Goal: Communication & Community: Answer question/provide support

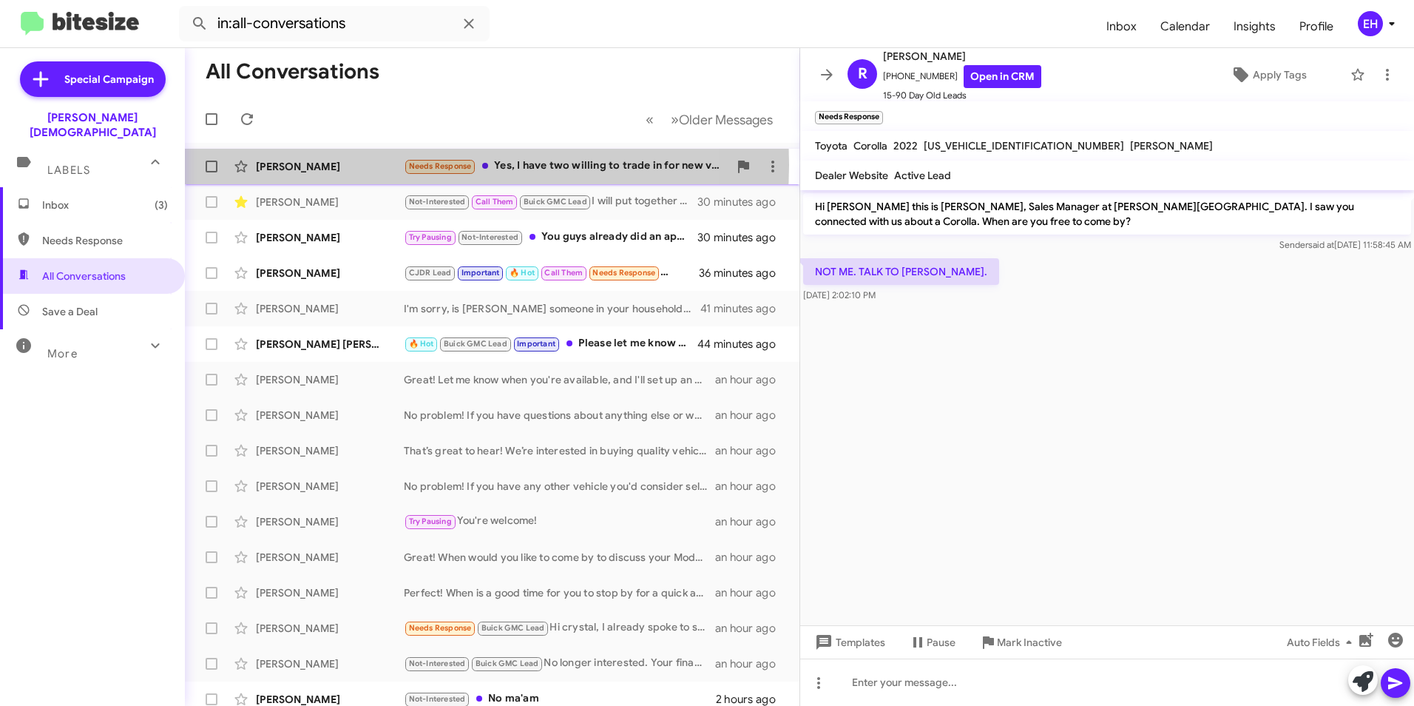
click at [378, 165] on div "[PERSON_NAME]" at bounding box center [330, 166] width 148 height 15
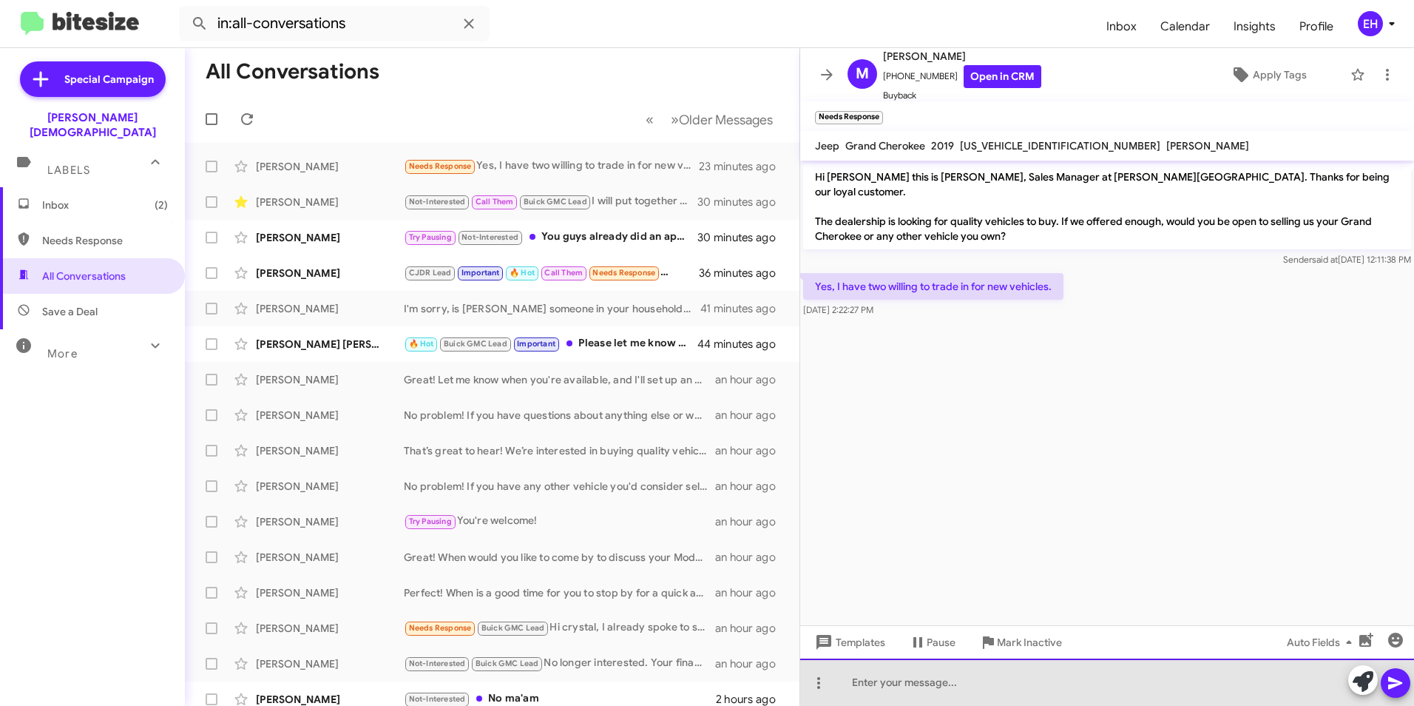
click at [989, 684] on div at bounding box center [1107, 681] width 614 height 47
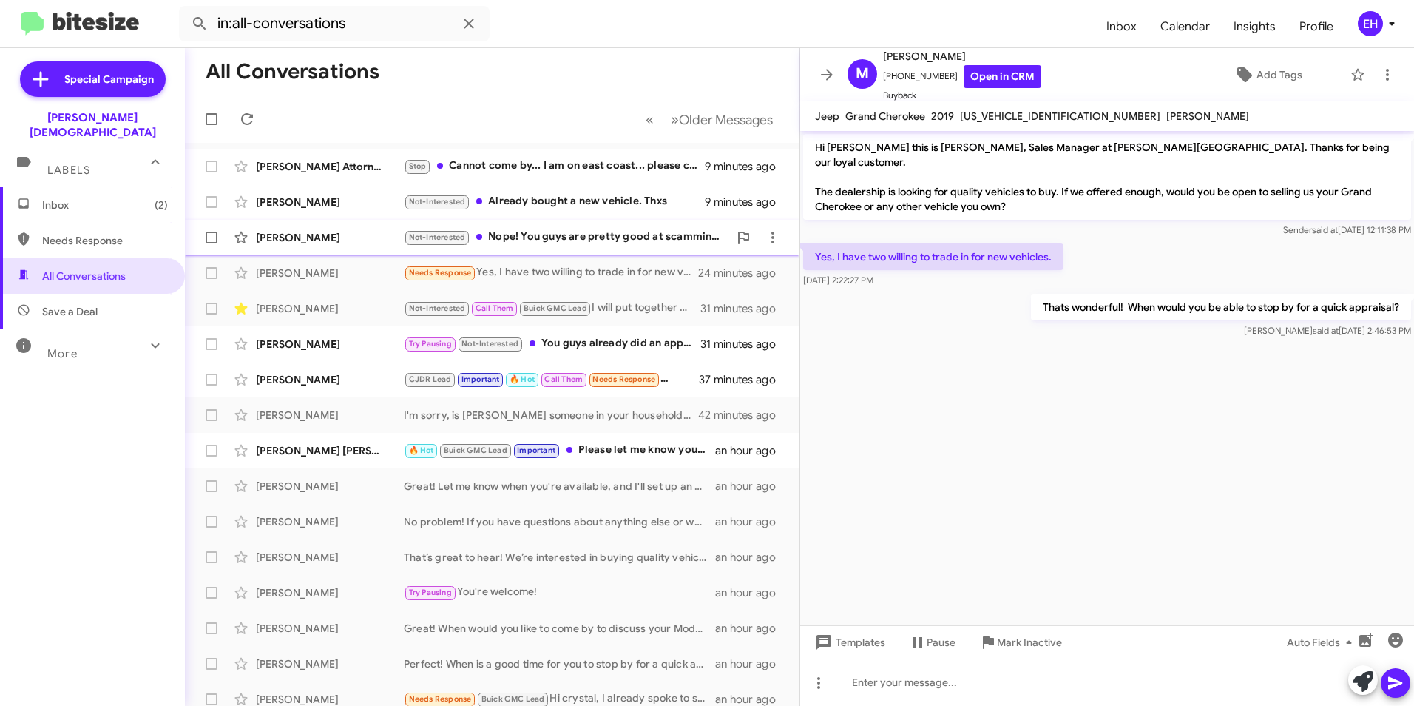
click at [571, 229] on div "Not-Interested Nope! You guys are pretty good at scamming me every time, I'll p…" at bounding box center [566, 237] width 325 height 17
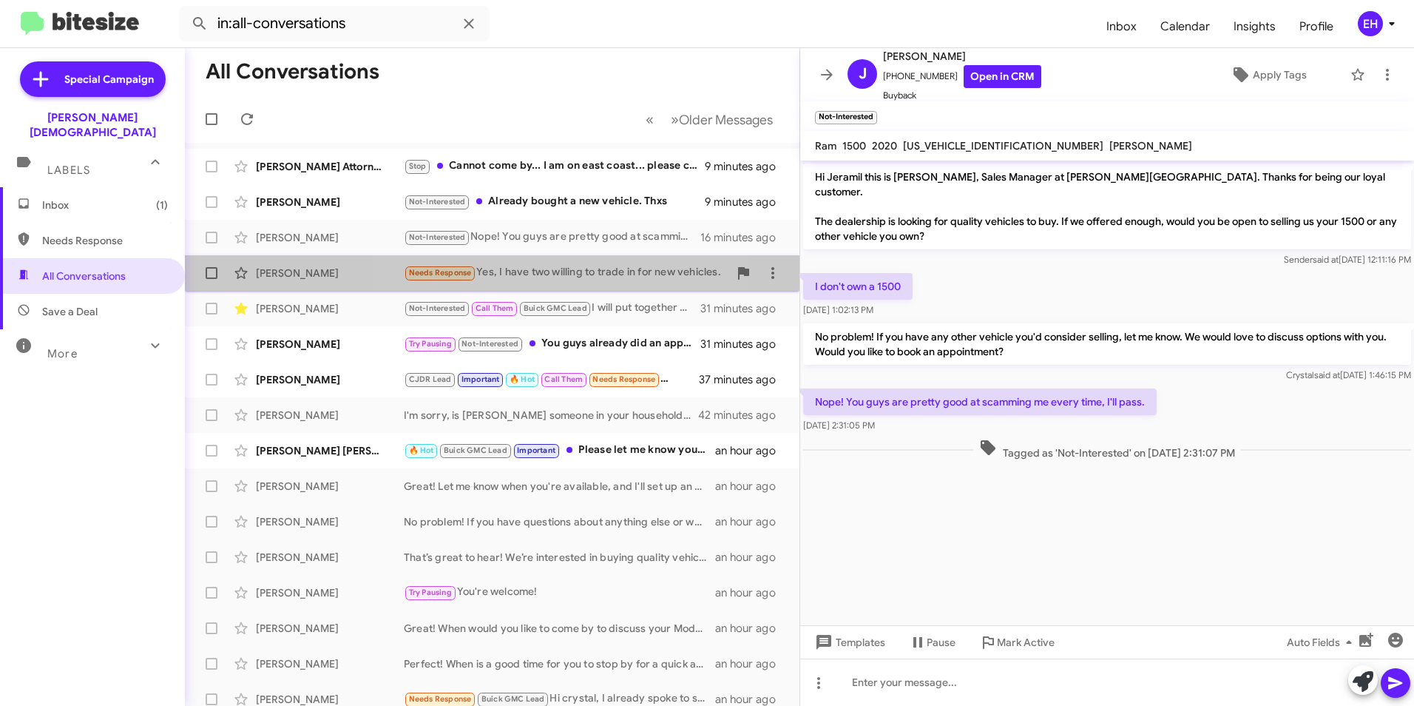
click at [525, 270] on div "Needs Response Yes, I have two willing to trade in for new vehicles." at bounding box center [566, 272] width 325 height 17
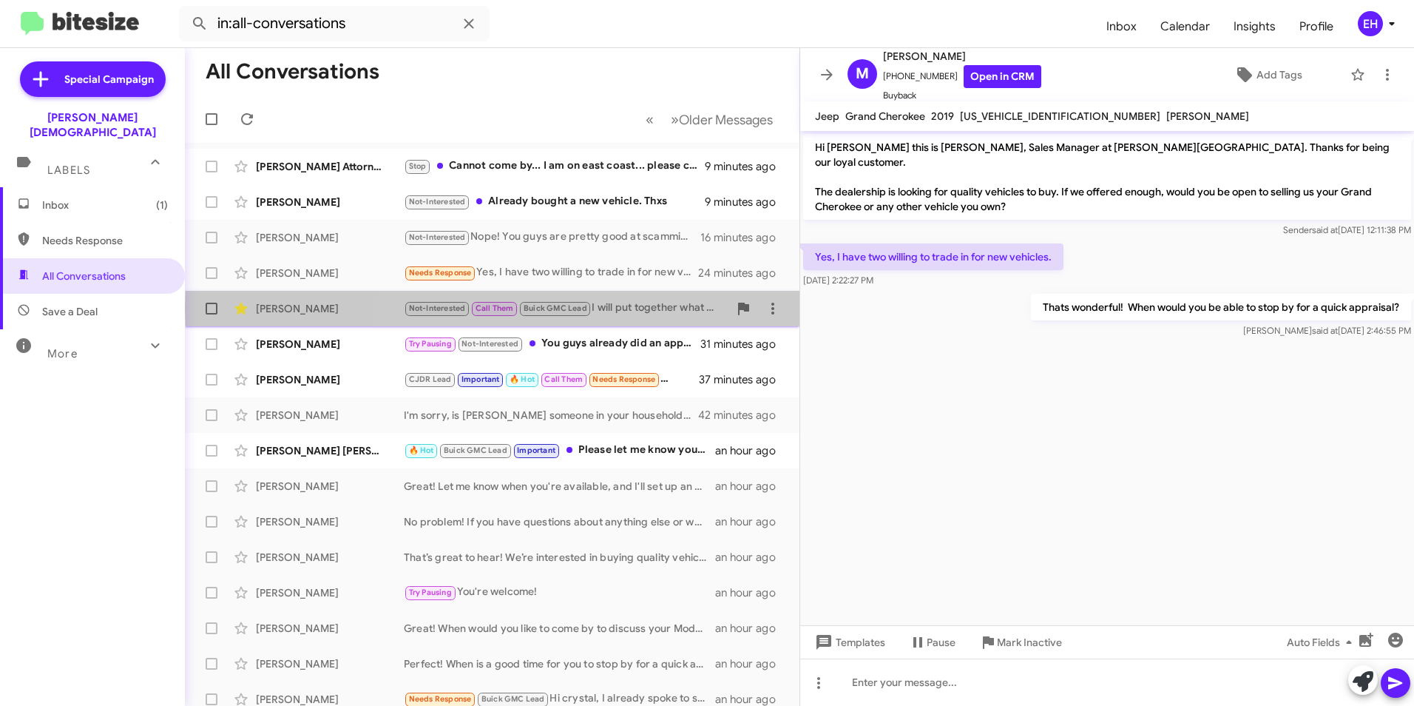
click at [629, 308] on div "Not-Interested Call Them Buick GMC Lead I will put together what we spoke about…" at bounding box center [566, 308] width 325 height 17
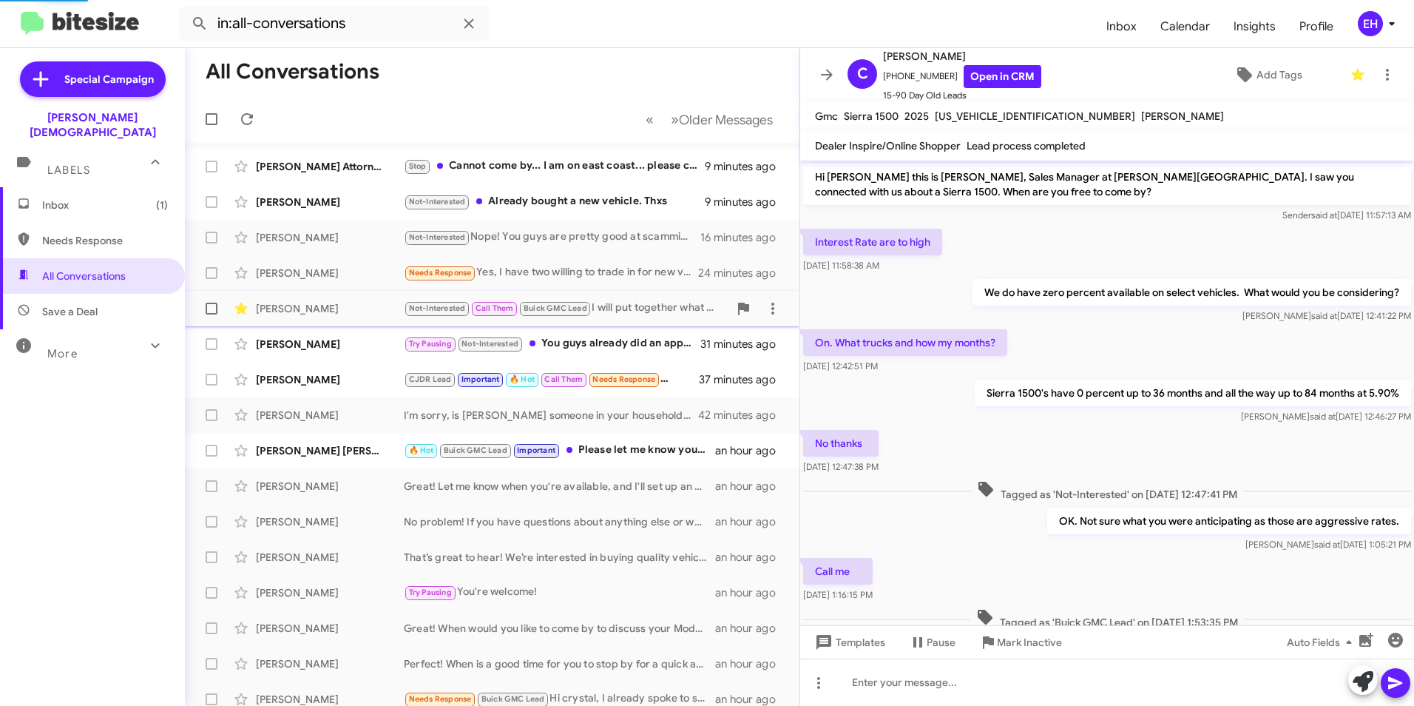
scroll to position [98, 0]
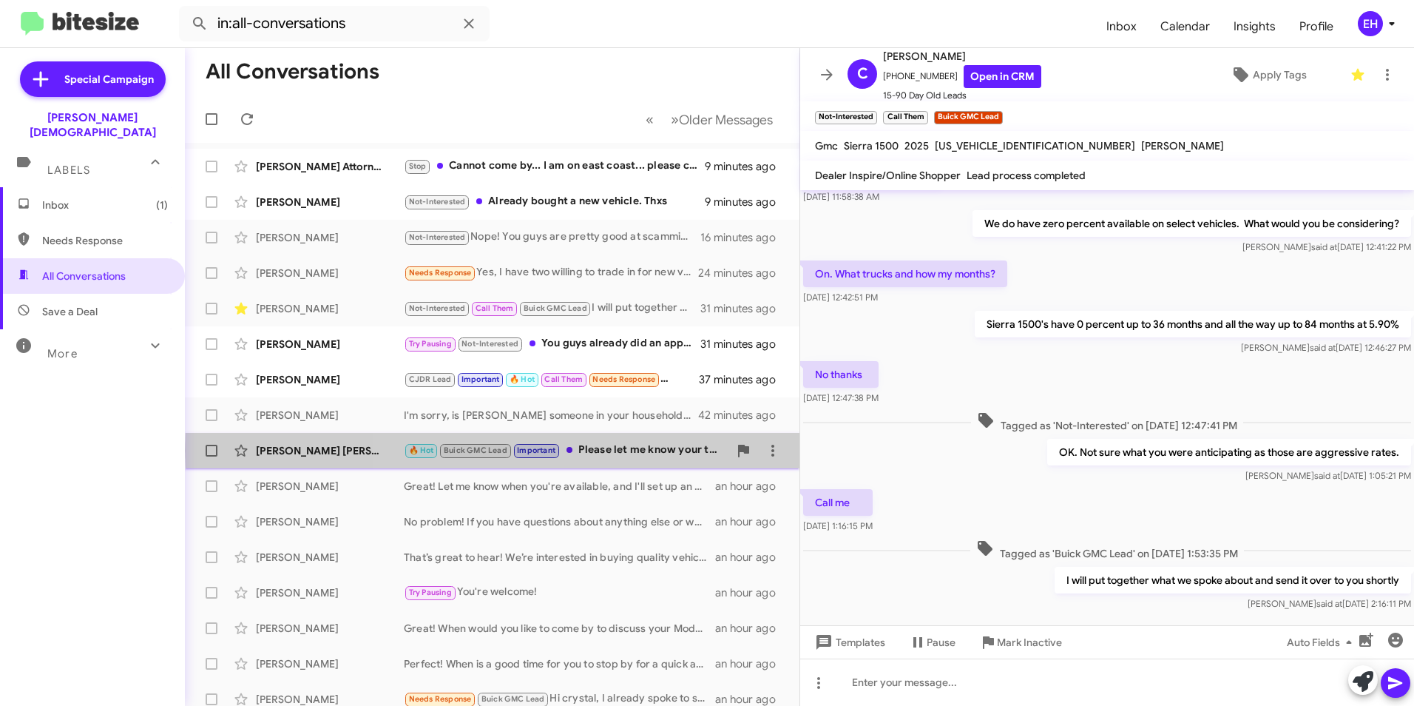
click at [641, 451] on div "🔥 Hot Buick GMC Lead Important Please let me know your thoughts, and if there i…" at bounding box center [566, 450] width 325 height 17
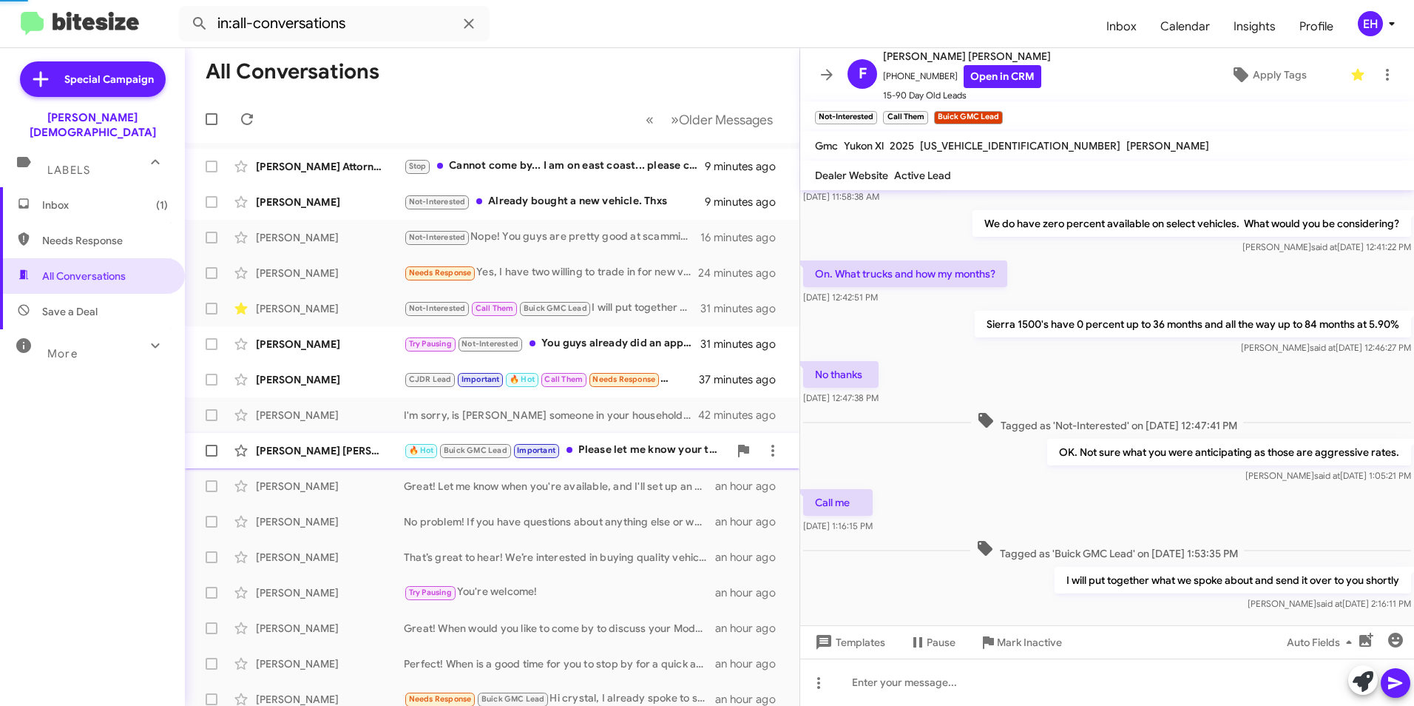
scroll to position [417, 0]
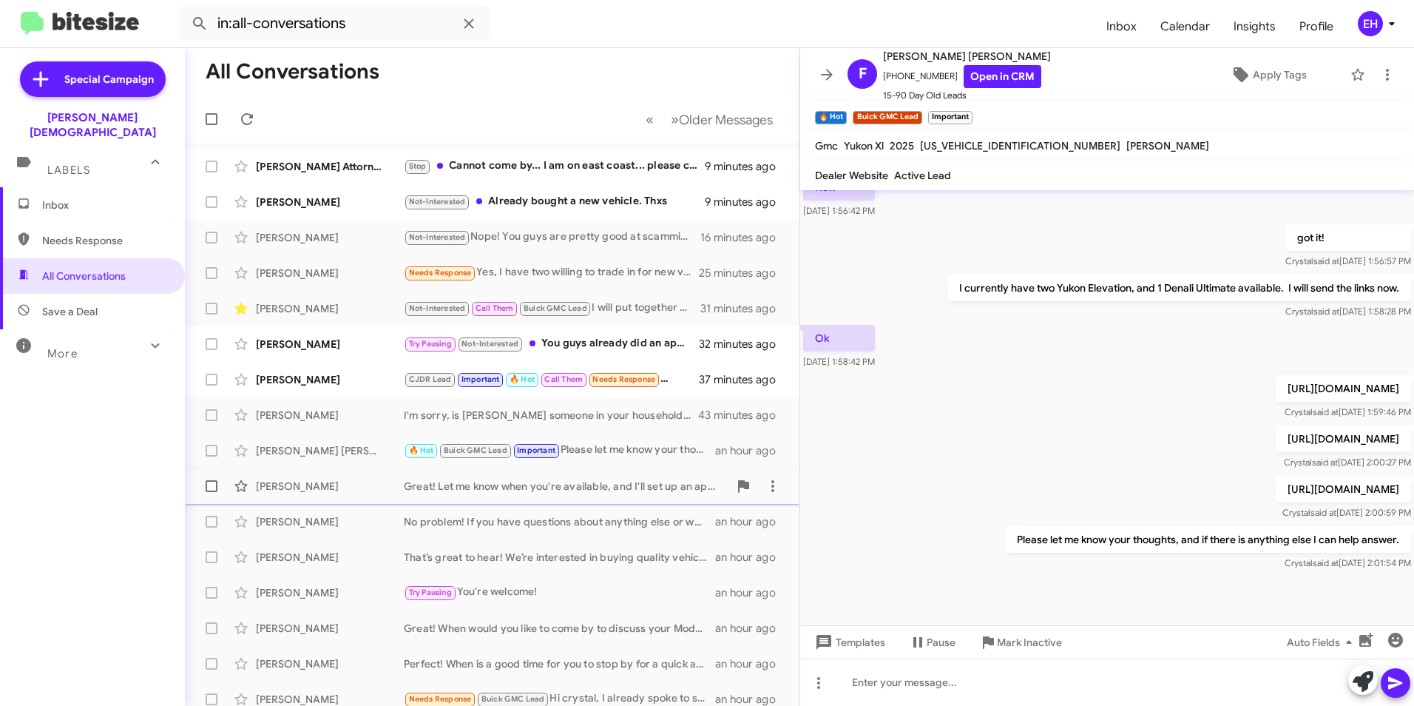
click at [581, 482] on div "Great! Let me know when you're available, and I'll set up an appointment for yo…" at bounding box center [566, 486] width 325 height 15
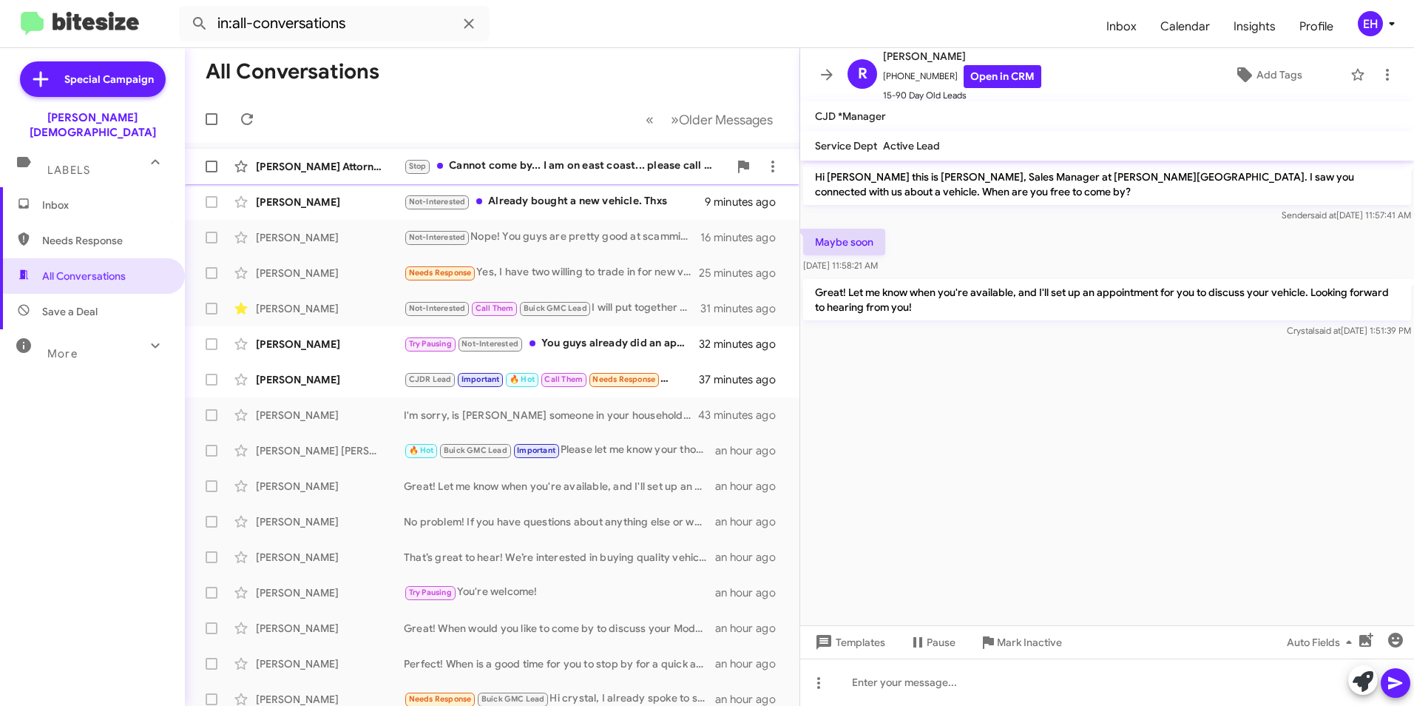
click at [574, 163] on div "Stop Cannot come by... I am on east coast... please call my cell number" at bounding box center [566, 166] width 325 height 17
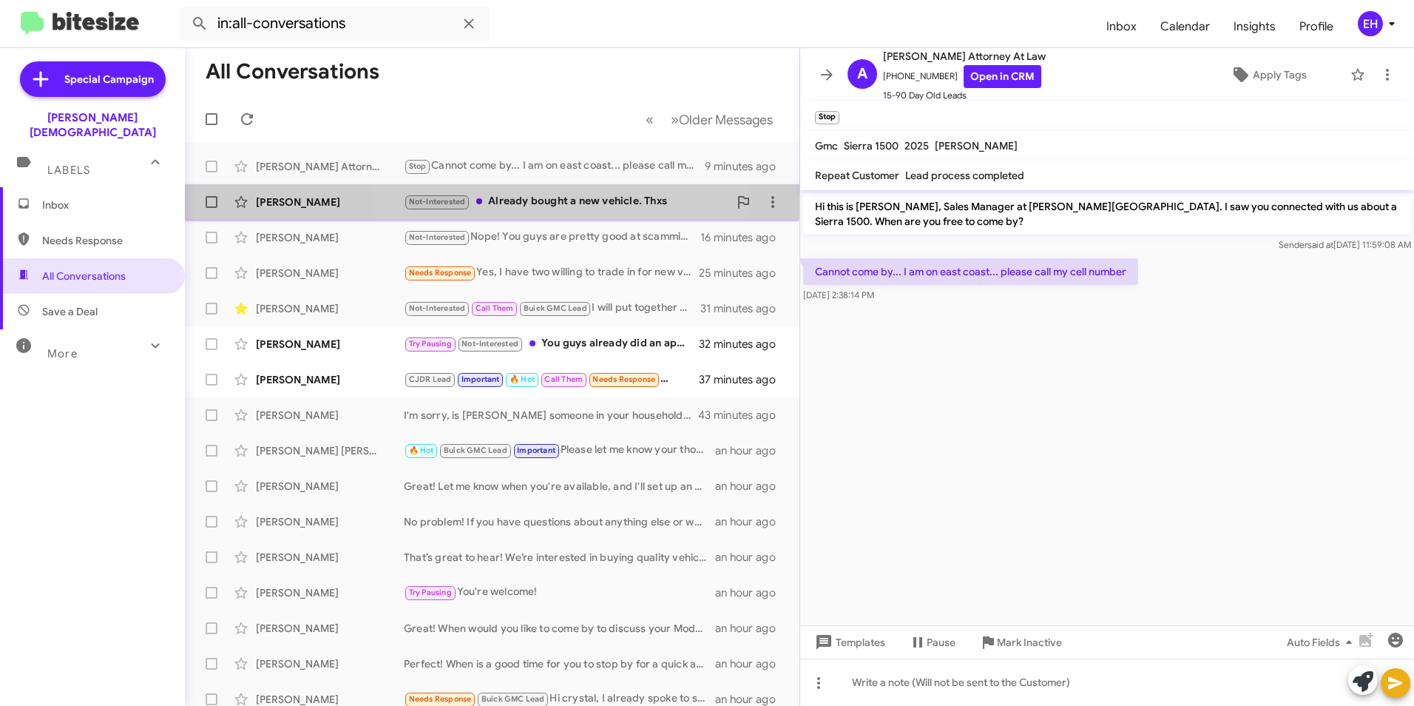
click at [549, 208] on div "Not-Interested Already bought a new vehicle. Thxs" at bounding box center [566, 201] width 325 height 17
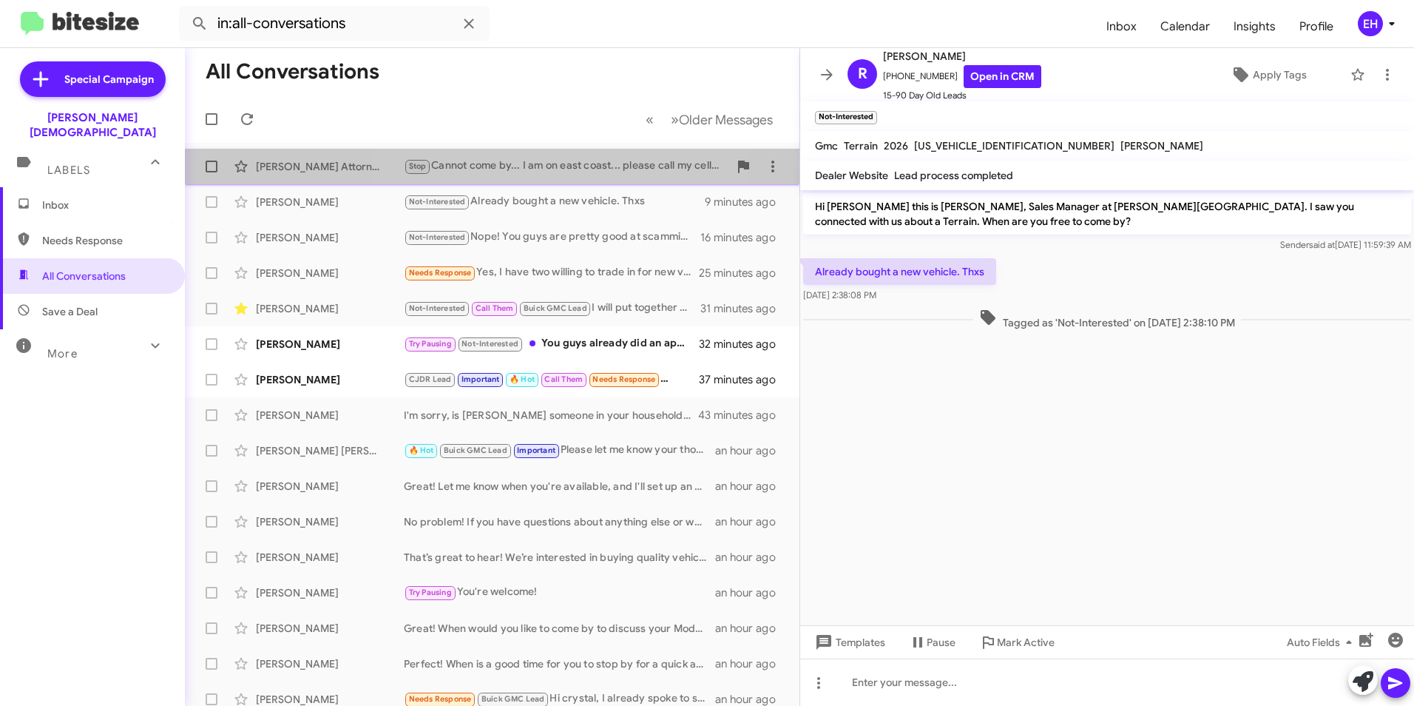
click at [570, 171] on div "Stop Cannot come by... I am on east coast... please call my cell number" at bounding box center [566, 166] width 325 height 17
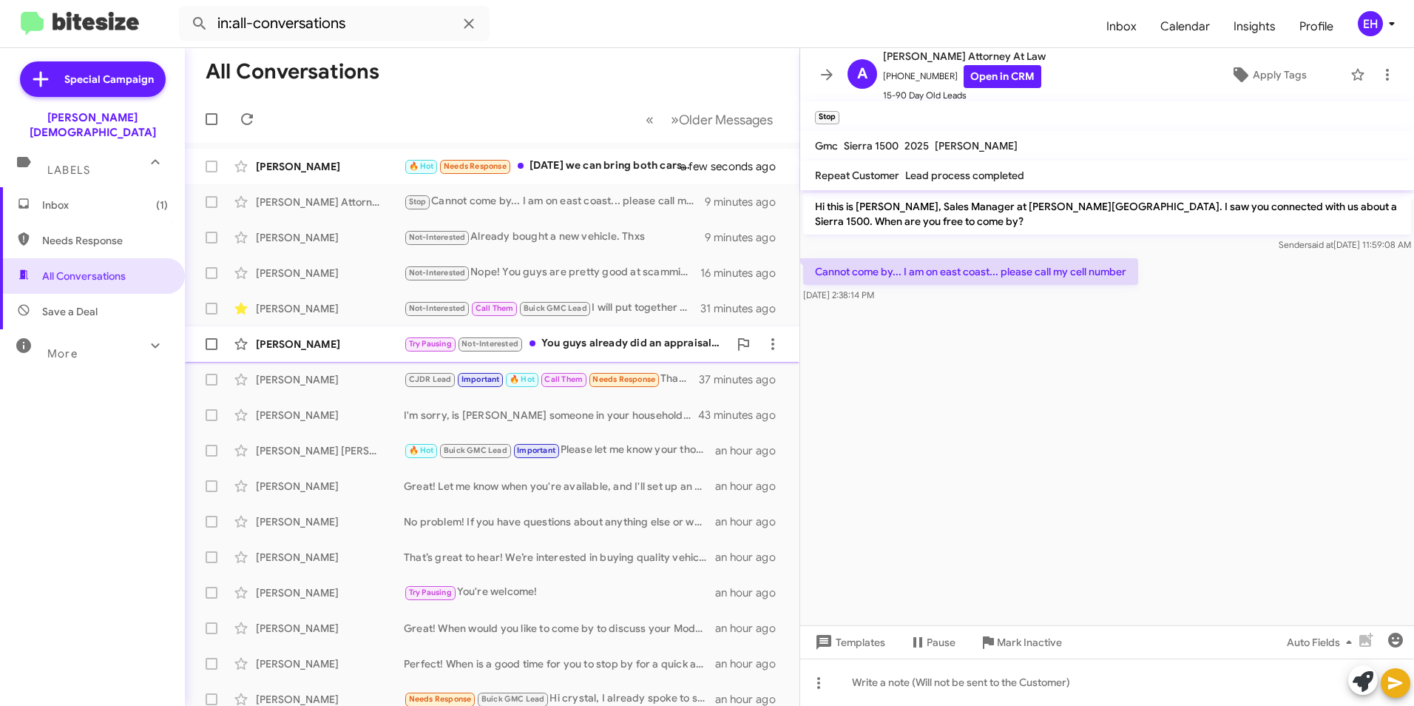
click at [338, 343] on div "[PERSON_NAME]" at bounding box center [330, 344] width 148 height 15
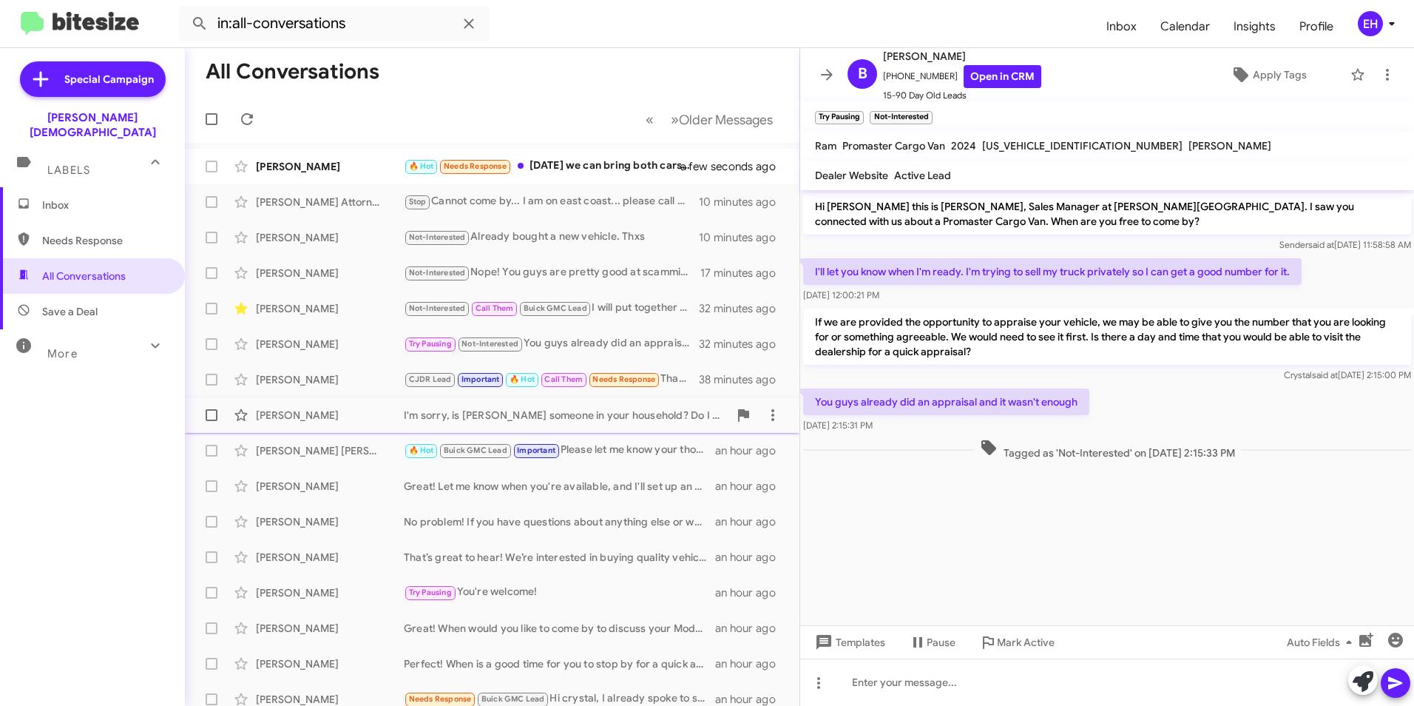
click at [515, 421] on div "I'm sorry, is [PERSON_NAME] someone in your household? Do I have the right pers…" at bounding box center [566, 415] width 325 height 15
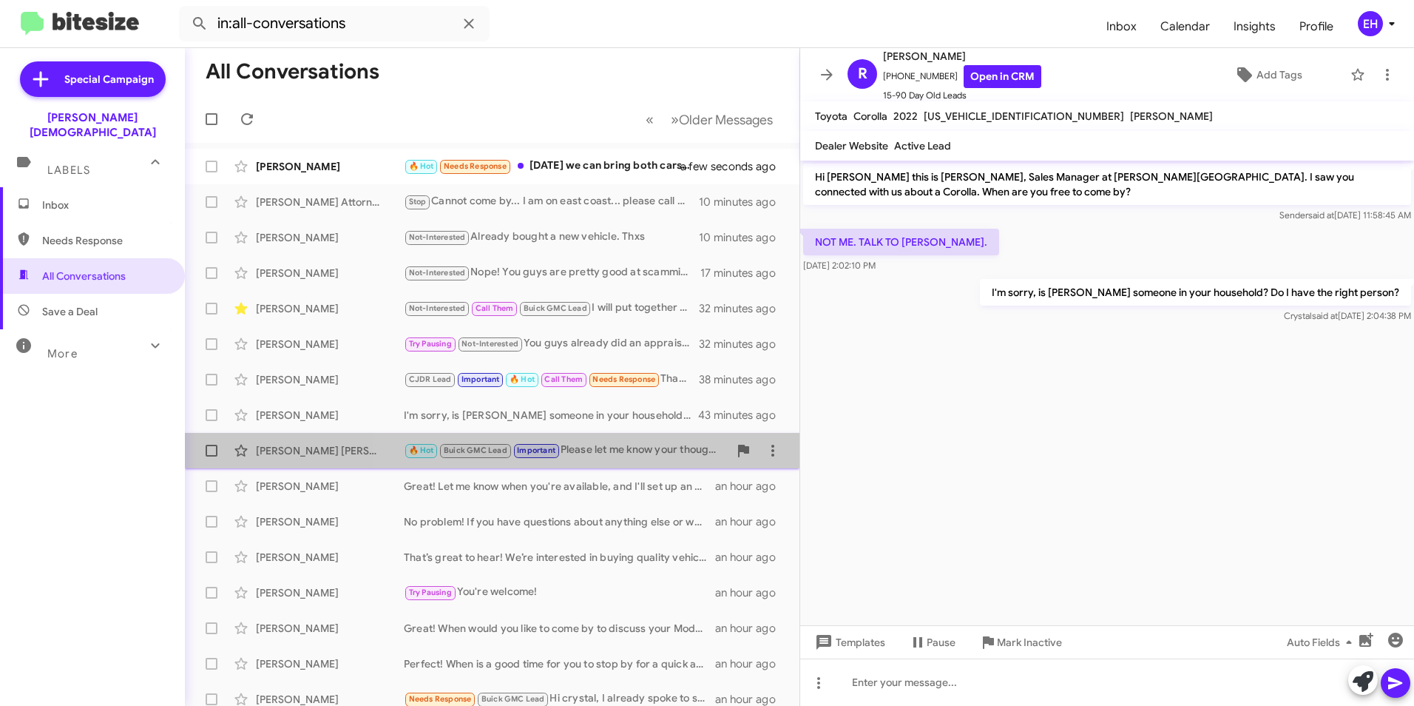
click at [616, 452] on div "🔥 Hot Buick GMC Lead Important Please let me know your thoughts, and if there i…" at bounding box center [566, 450] width 325 height 17
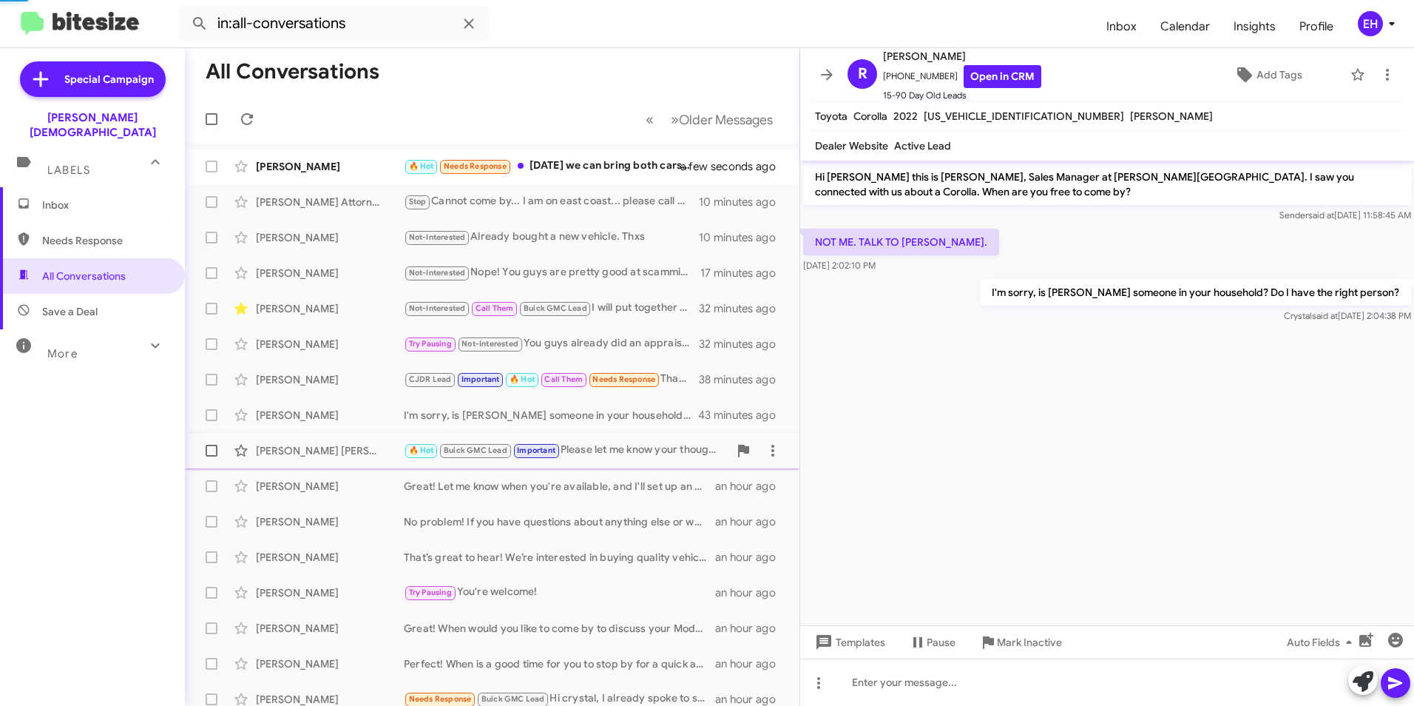
scroll to position [387, 0]
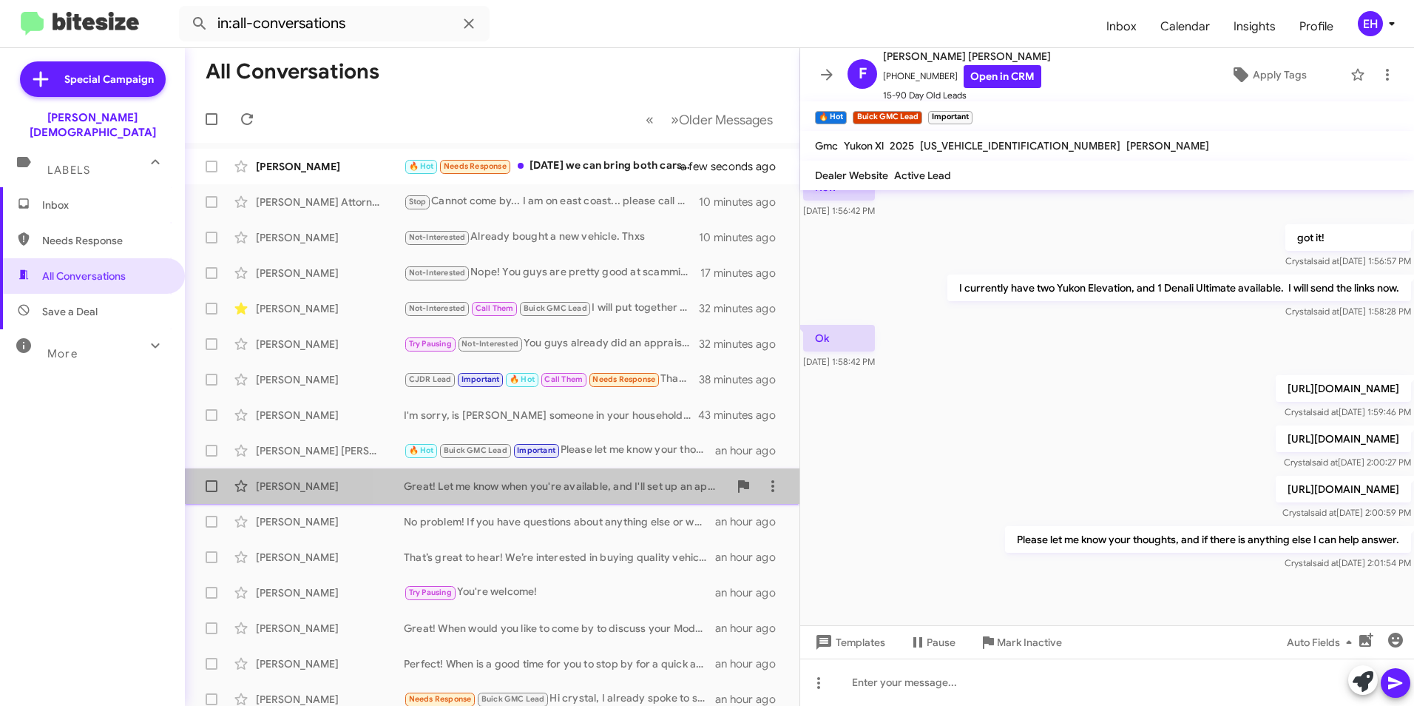
click at [610, 489] on div "Great! Let me know when you're available, and I'll set up an appointment for yo…" at bounding box center [566, 486] width 325 height 15
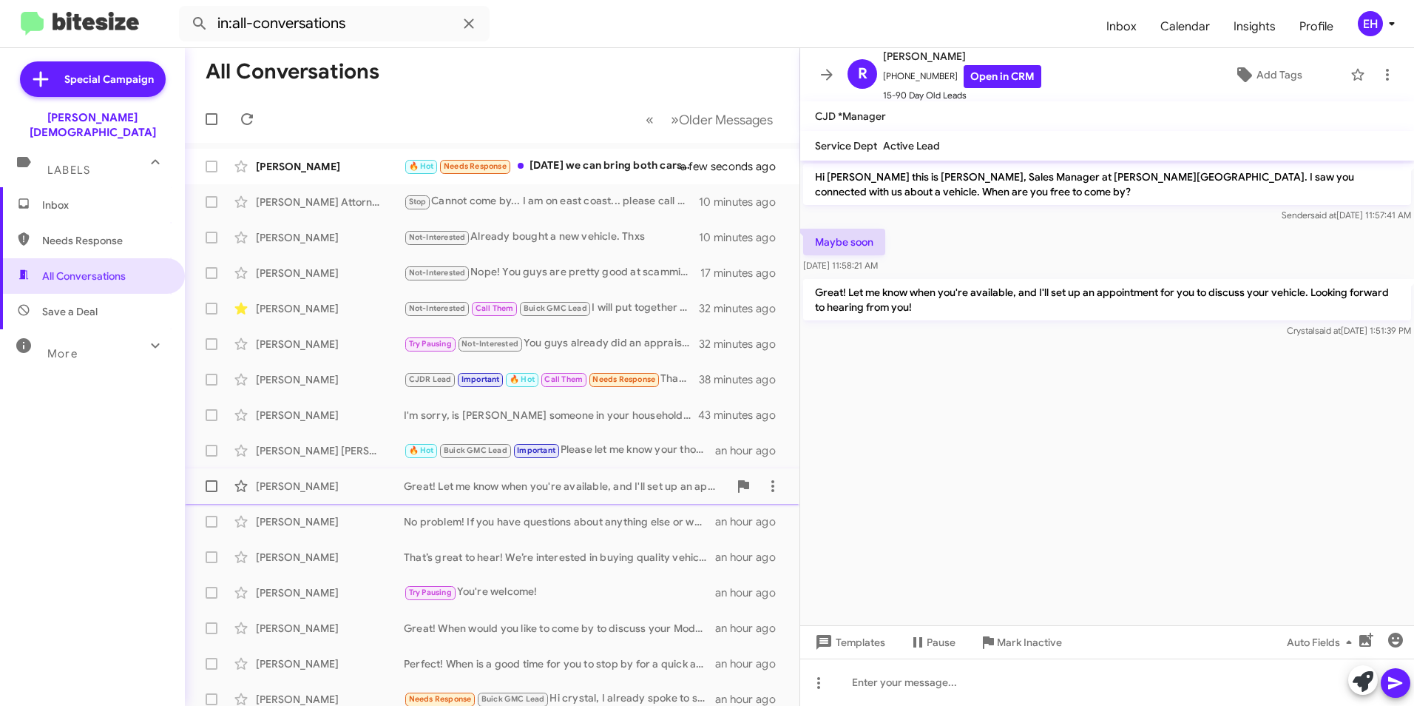
click at [593, 491] on div "Great! Let me know when you're available, and I'll set up an appointment for yo…" at bounding box center [566, 486] width 325 height 15
click at [605, 564] on div "[PERSON_NAME] That’s great to hear! We’re interested in buying quality vehicles…" at bounding box center [492, 557] width 591 height 30
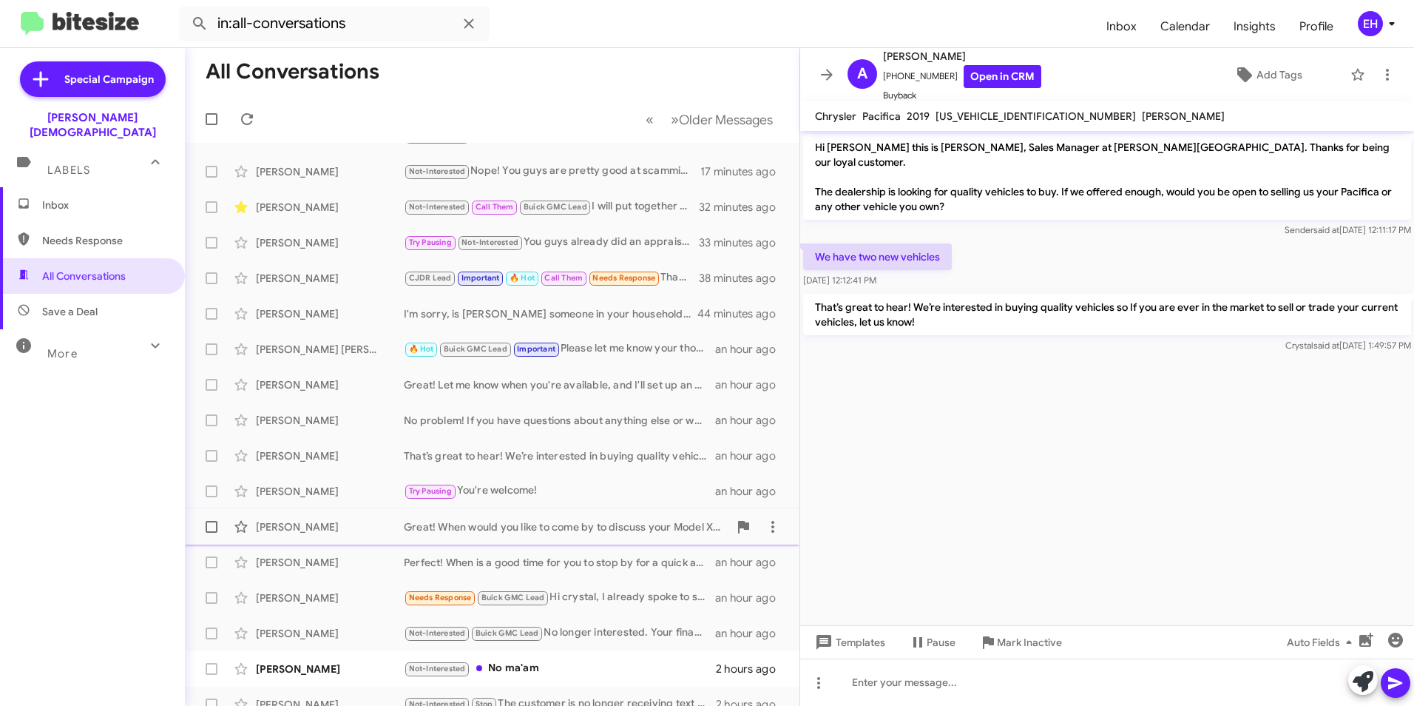
scroll to position [153, 0]
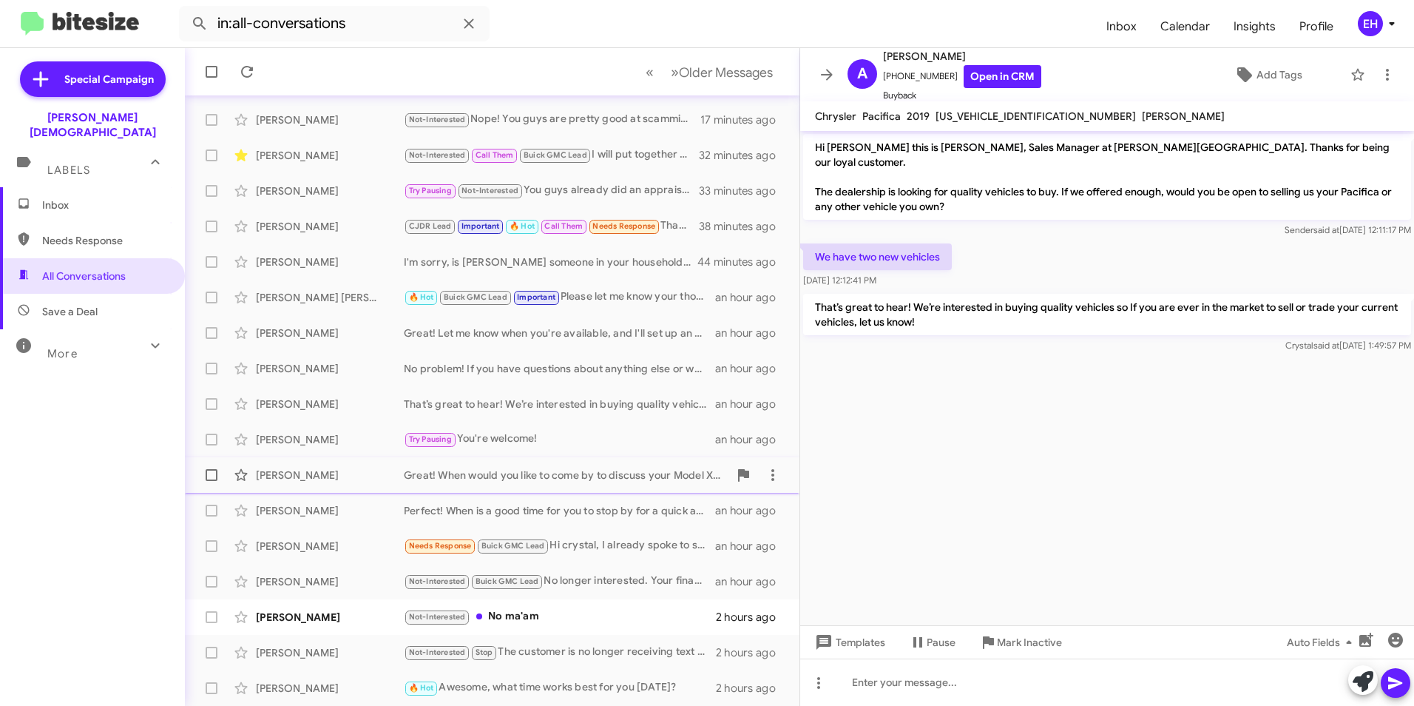
click at [415, 475] on div "Great! When would you like to come by to discuss your Model X and explore your …" at bounding box center [566, 475] width 325 height 15
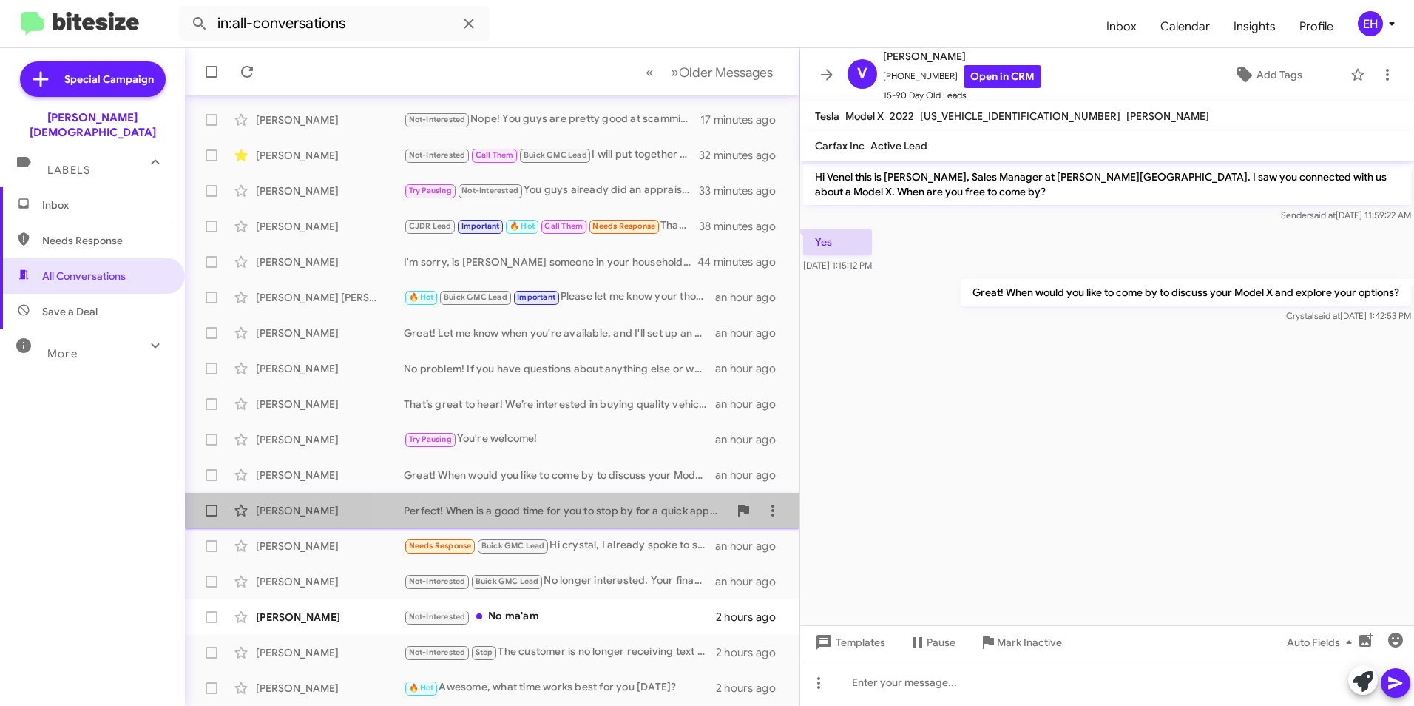
click at [508, 509] on div "Perfect! When is a good time for you to stop by for a quick appraisal?" at bounding box center [566, 510] width 325 height 15
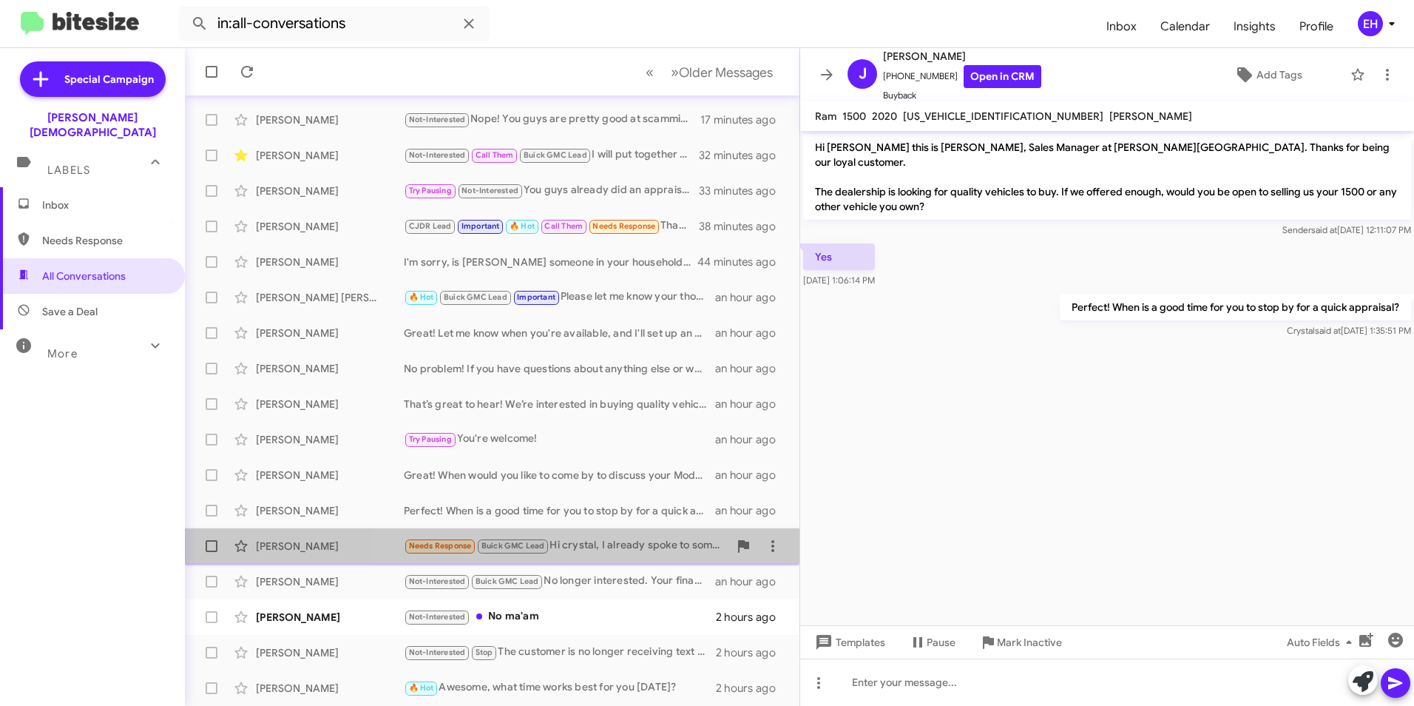
click at [612, 551] on div "Needs Response Buick GMC Lead Hi crystal, I already spoke to someone and we wer…" at bounding box center [566, 545] width 325 height 17
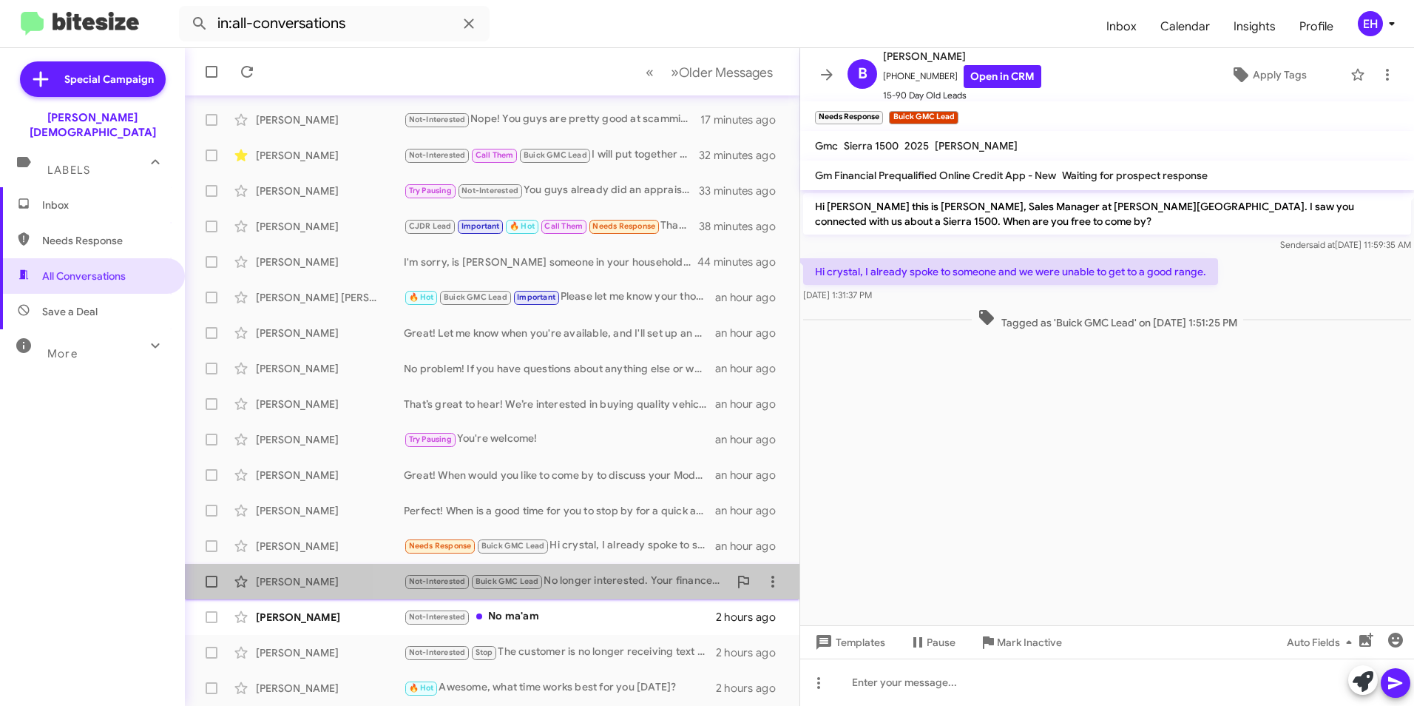
click at [607, 585] on div "Not-Interested Buick GMC Lead No longer interested. Your finance guy was rude t…" at bounding box center [566, 581] width 325 height 17
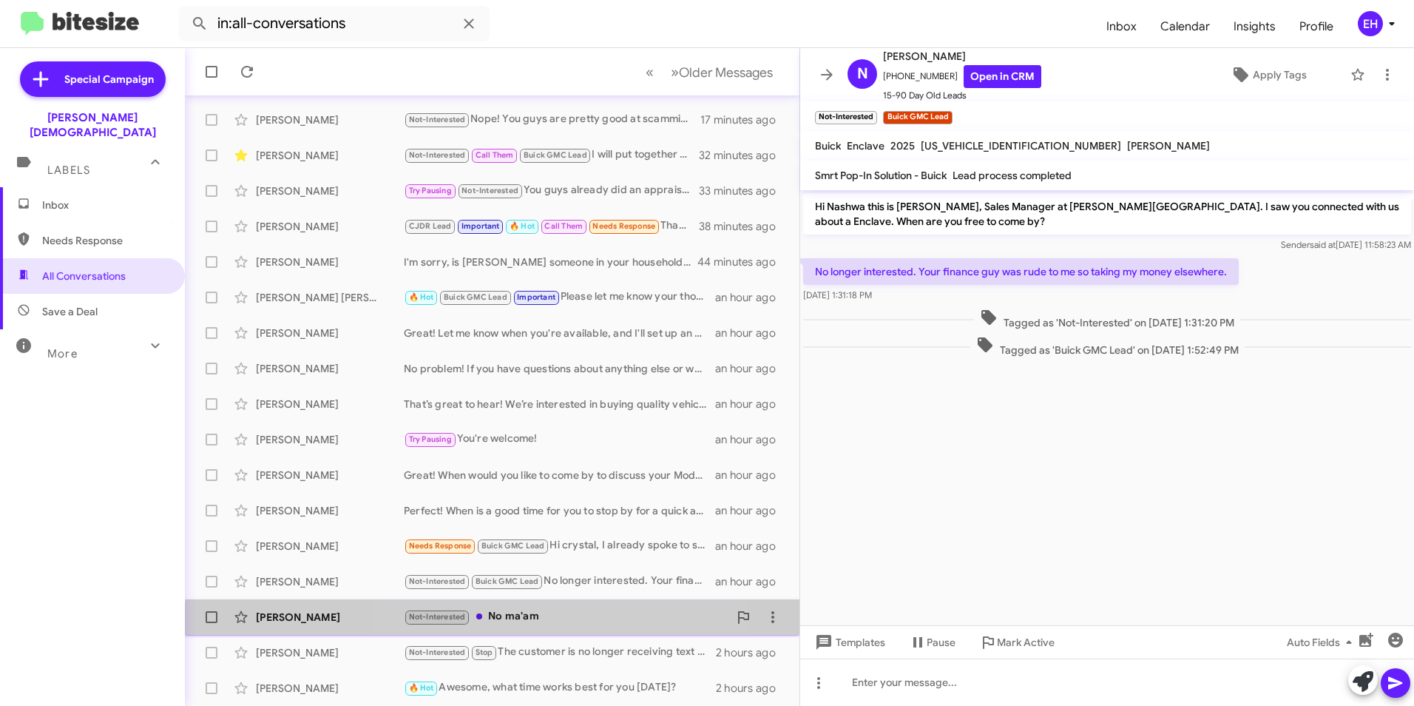
click at [534, 625] on div "Not-Interested No ma'am" at bounding box center [566, 616] width 325 height 17
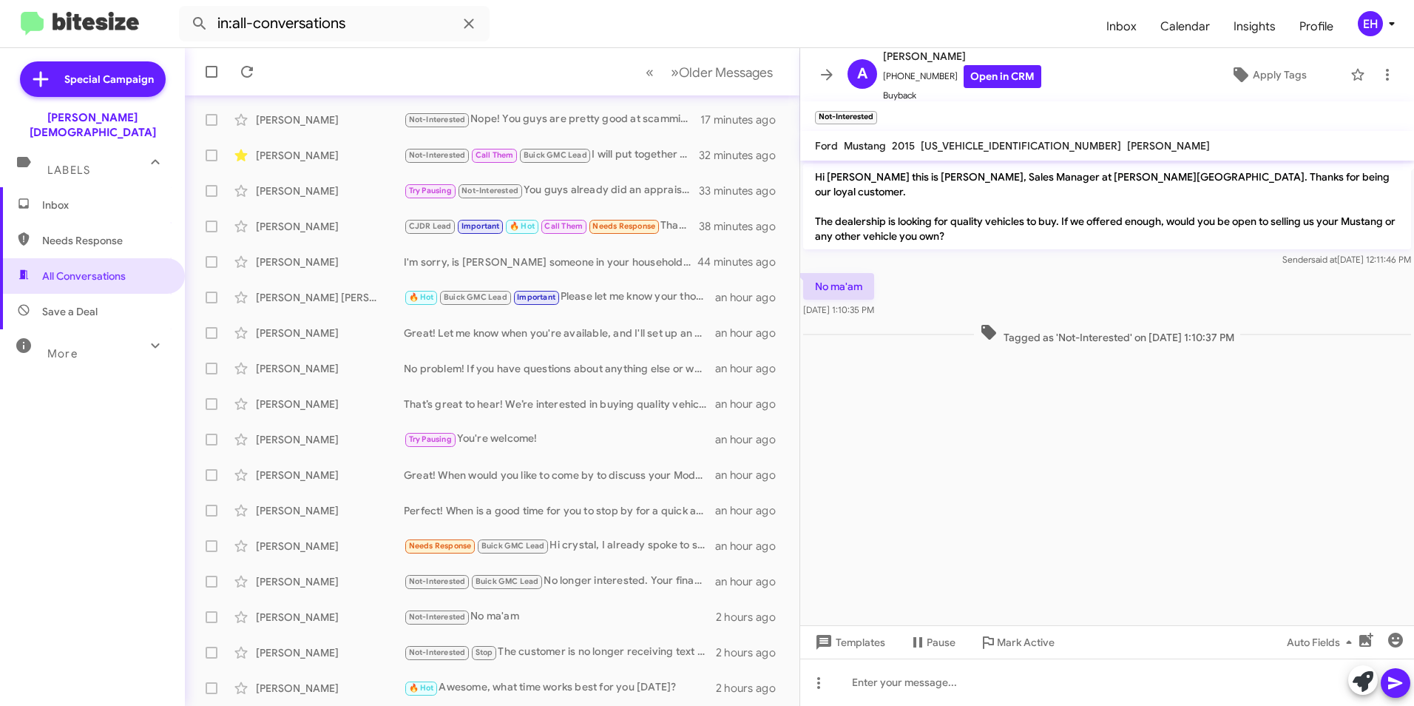
click at [63, 347] on span "More" at bounding box center [62, 353] width 30 height 13
click at [54, 529] on span "Sent" at bounding box center [52, 536] width 21 height 15
type input "in:sent"
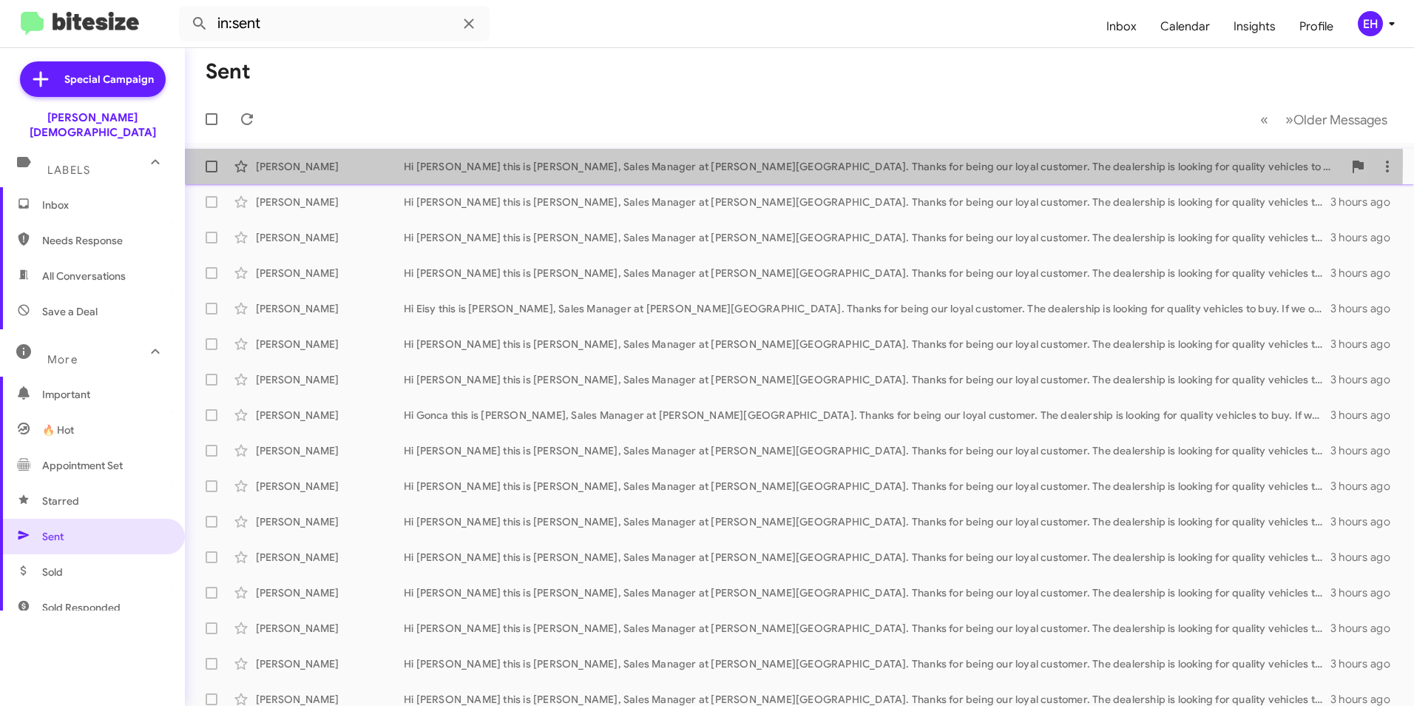
click at [540, 161] on div "Hi [PERSON_NAME] this is [PERSON_NAME], Sales Manager at [PERSON_NAME][GEOGRAPH…" at bounding box center [874, 166] width 940 height 15
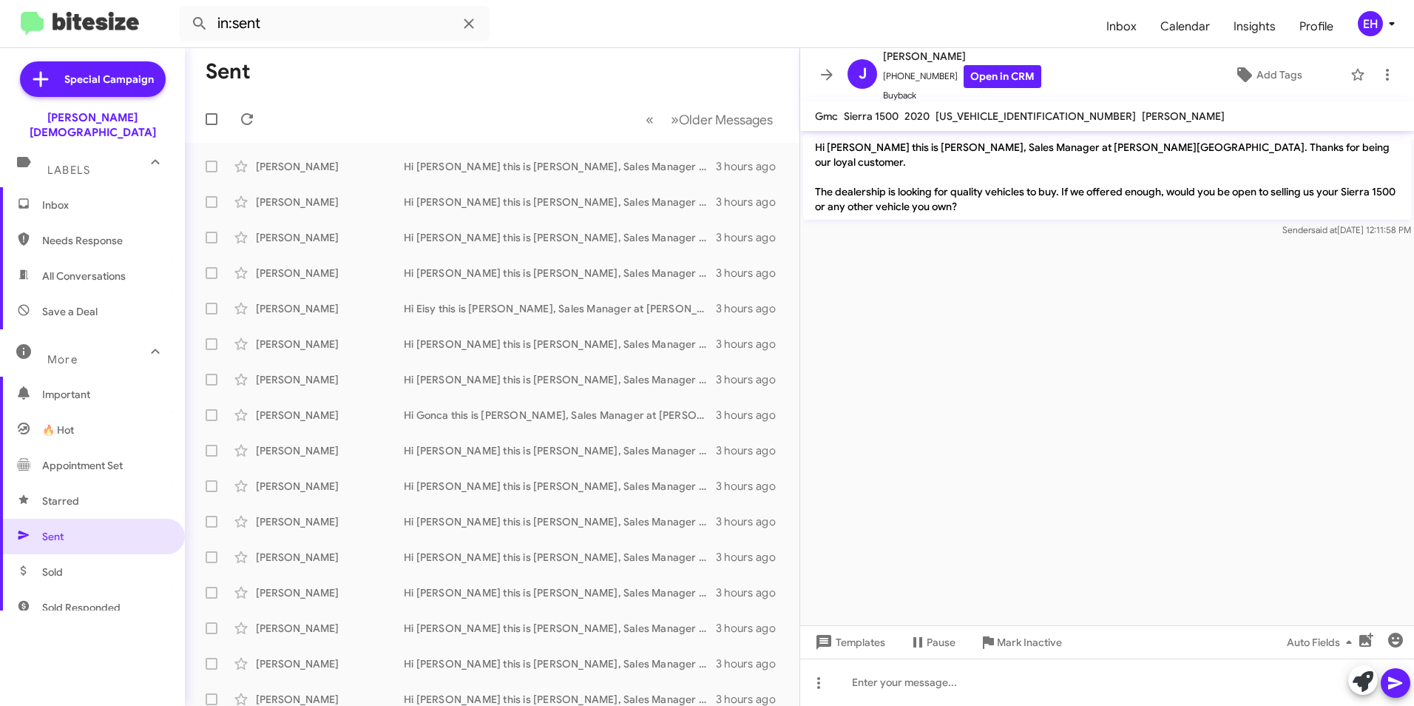
click at [70, 198] on span "Inbox" at bounding box center [105, 205] width 126 height 15
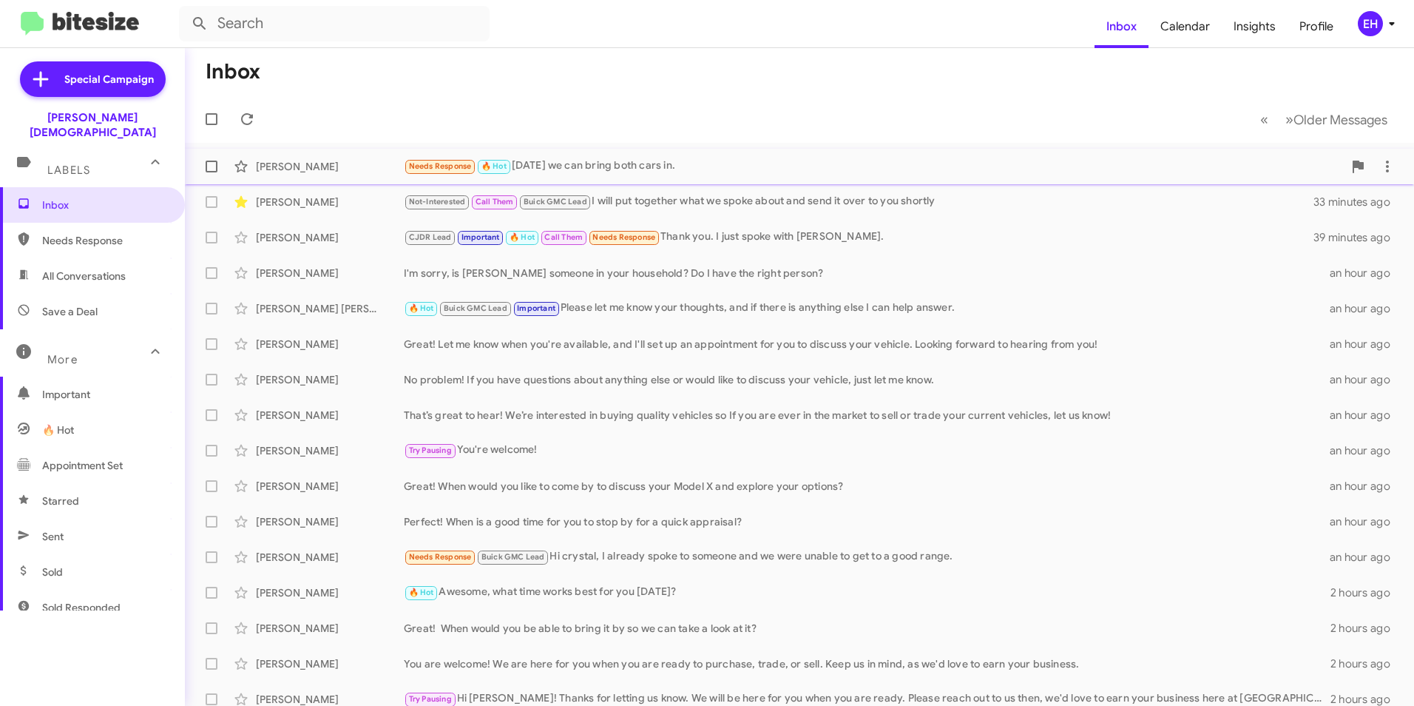
click at [660, 165] on div "Needs Response 🔥 Hot [DATE] we can bring both cars in." at bounding box center [874, 166] width 940 height 17
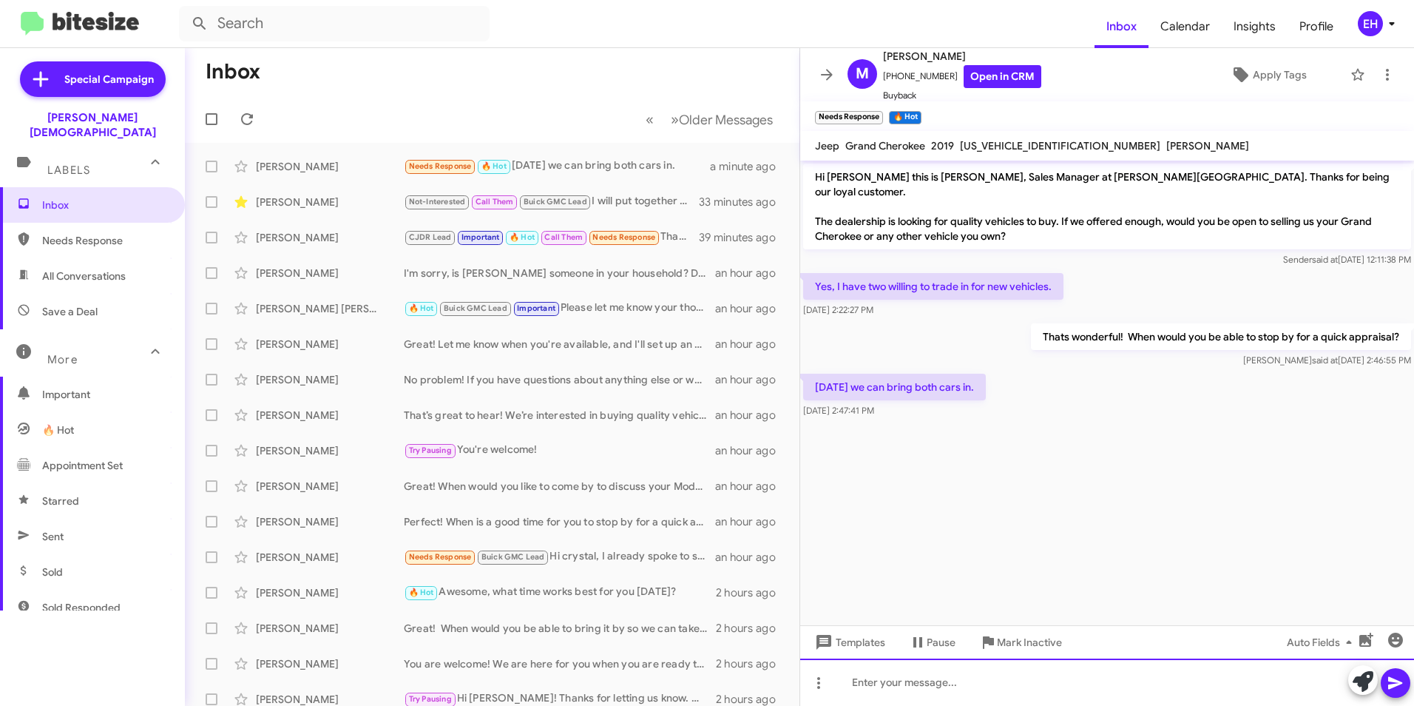
click at [871, 684] on div at bounding box center [1107, 681] width 614 height 47
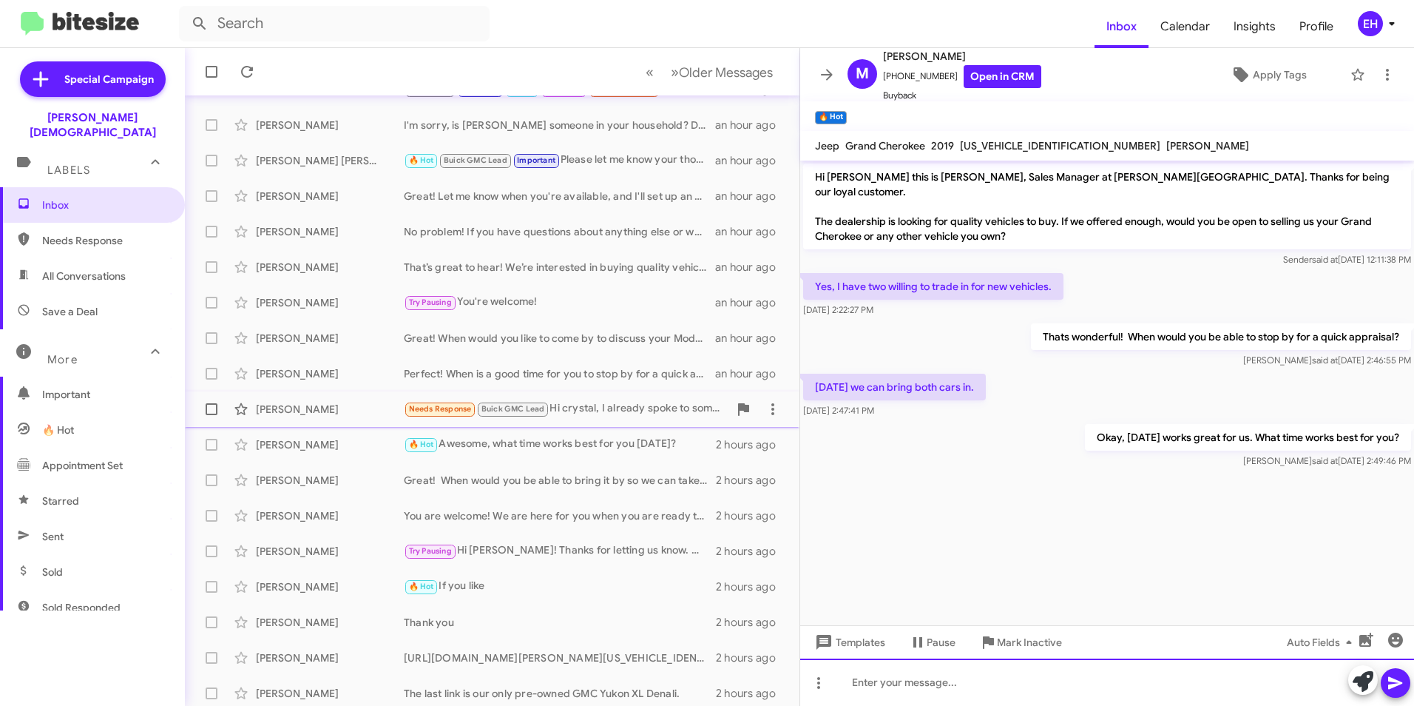
scroll to position [153, 0]
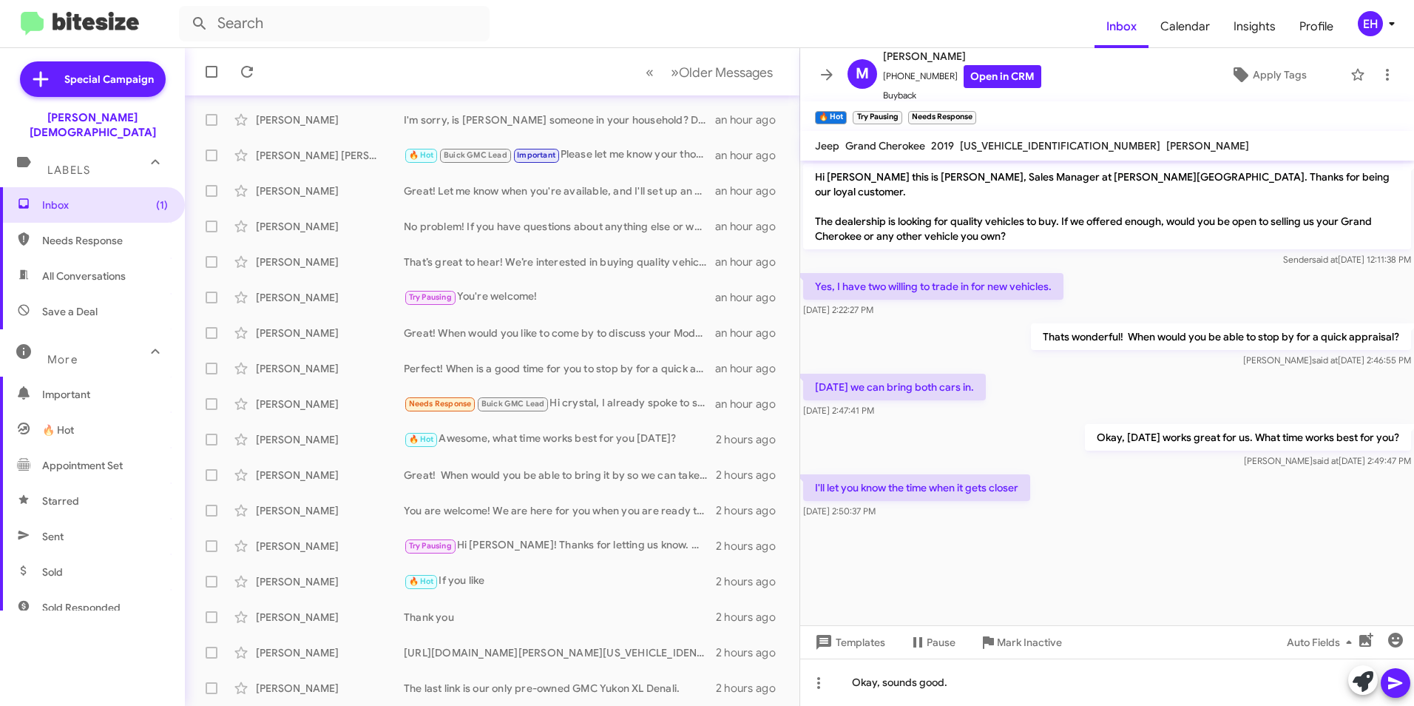
click at [1390, 687] on icon at bounding box center [1396, 683] width 14 height 13
click at [996, 73] on link "Open in CRM" at bounding box center [1003, 76] width 78 height 23
click at [1002, 79] on link "Open in CRM" at bounding box center [1003, 76] width 78 height 23
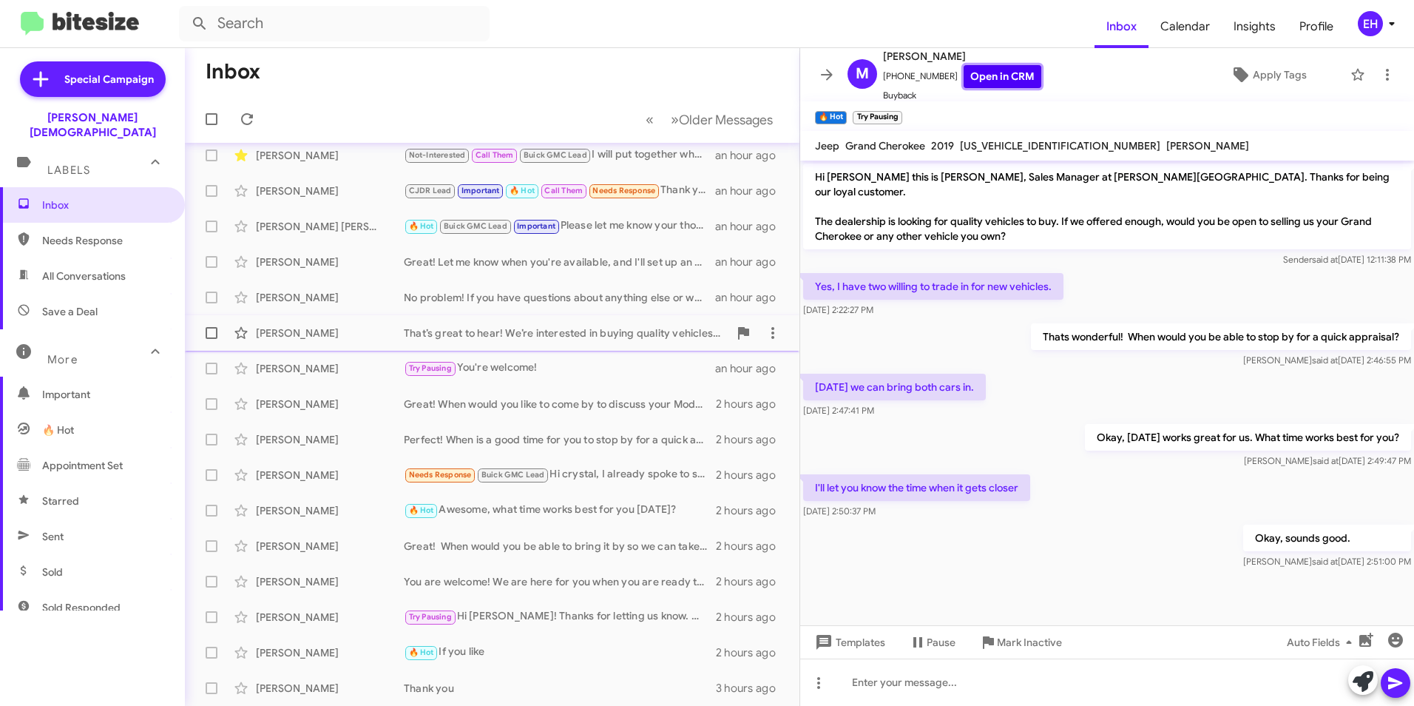
scroll to position [0, 0]
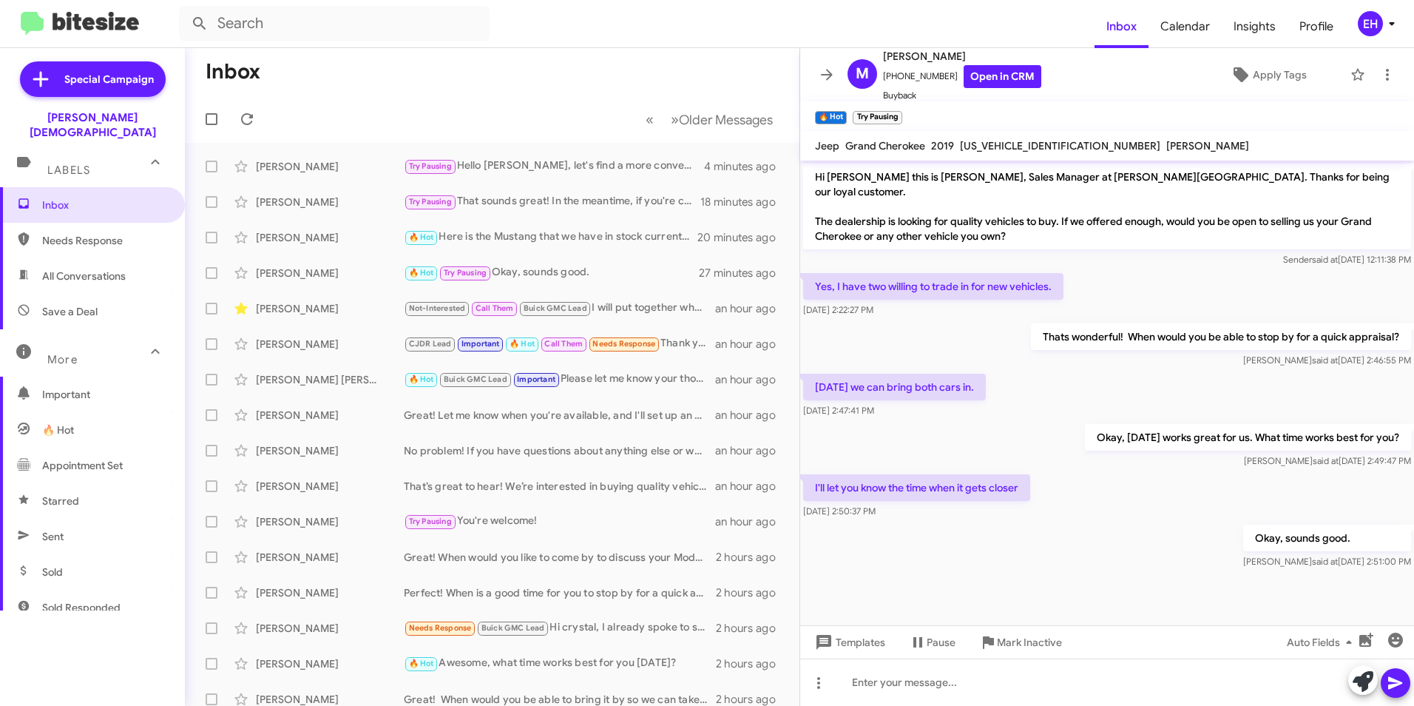
click at [86, 233] on span "Needs Response" at bounding box center [105, 240] width 126 height 15
type input "in:needs-response"
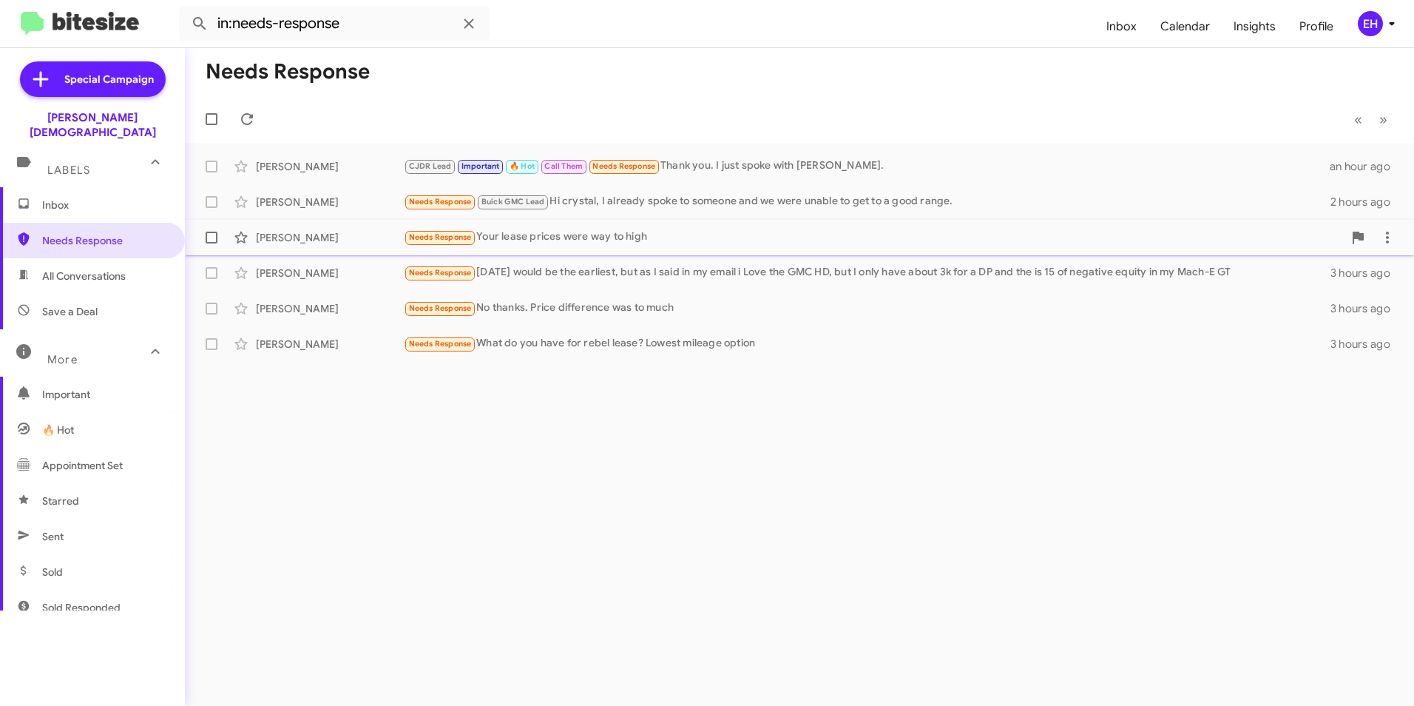
click at [592, 243] on div "Needs Response Your lease prices were way to high" at bounding box center [874, 237] width 940 height 17
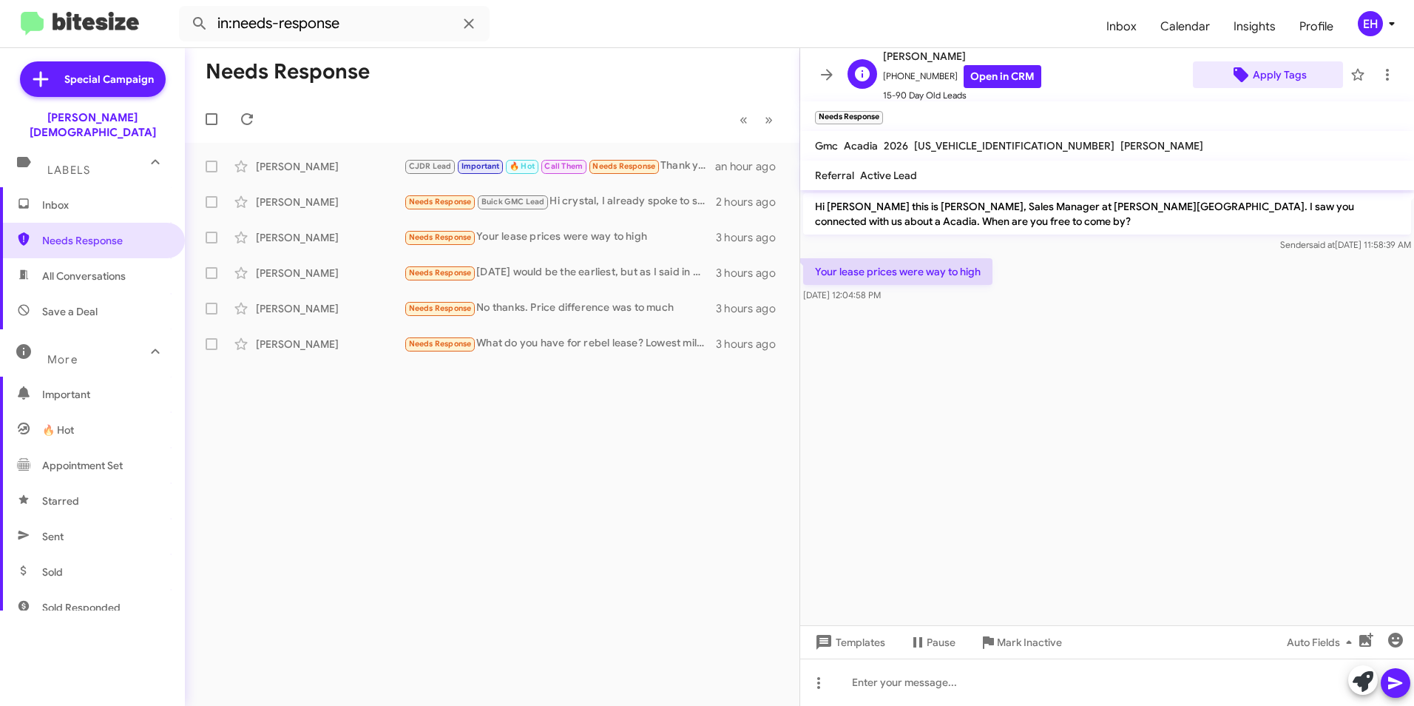
click at [1261, 80] on span "Apply Tags" at bounding box center [1280, 74] width 54 height 27
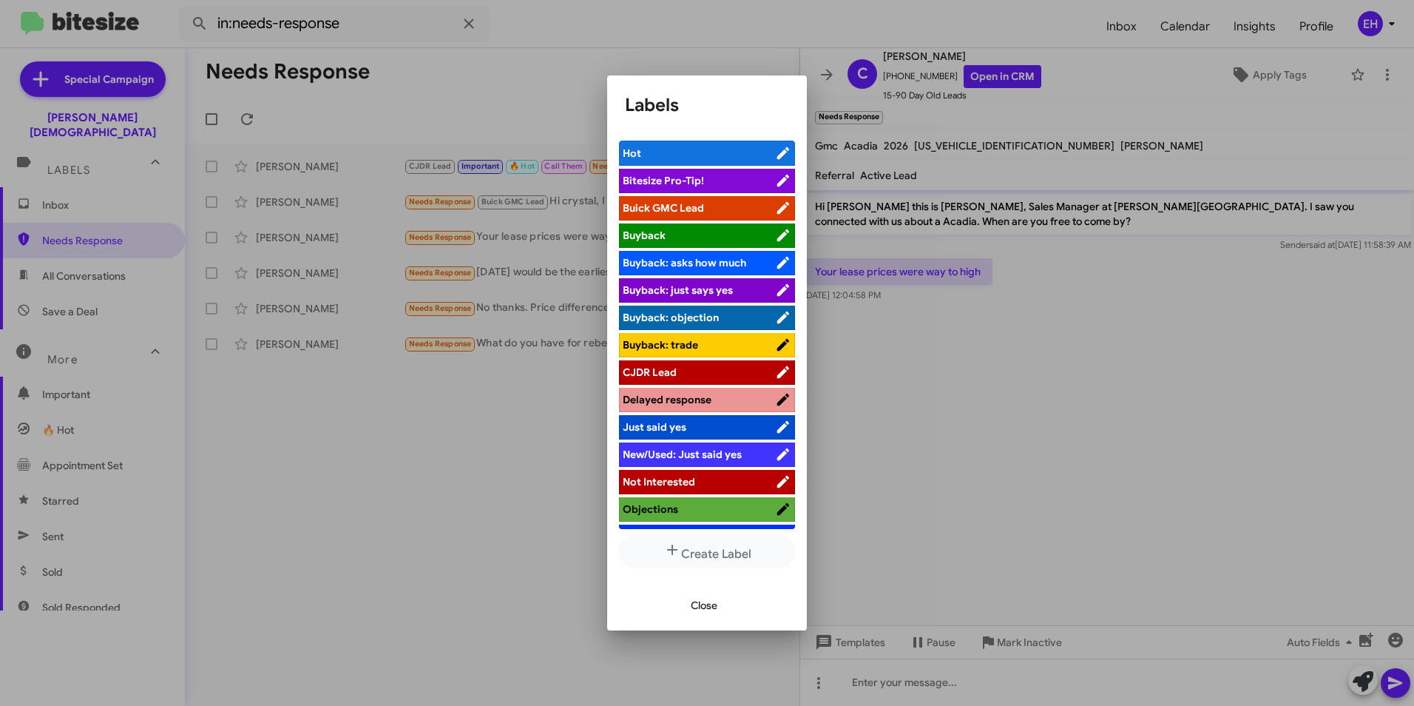
click at [724, 199] on li "Buick GMC Lead" at bounding box center [707, 208] width 176 height 24
click at [715, 209] on span "Buick GMC Lead" at bounding box center [699, 207] width 152 height 15
click at [692, 607] on span "Close" at bounding box center [704, 605] width 27 height 27
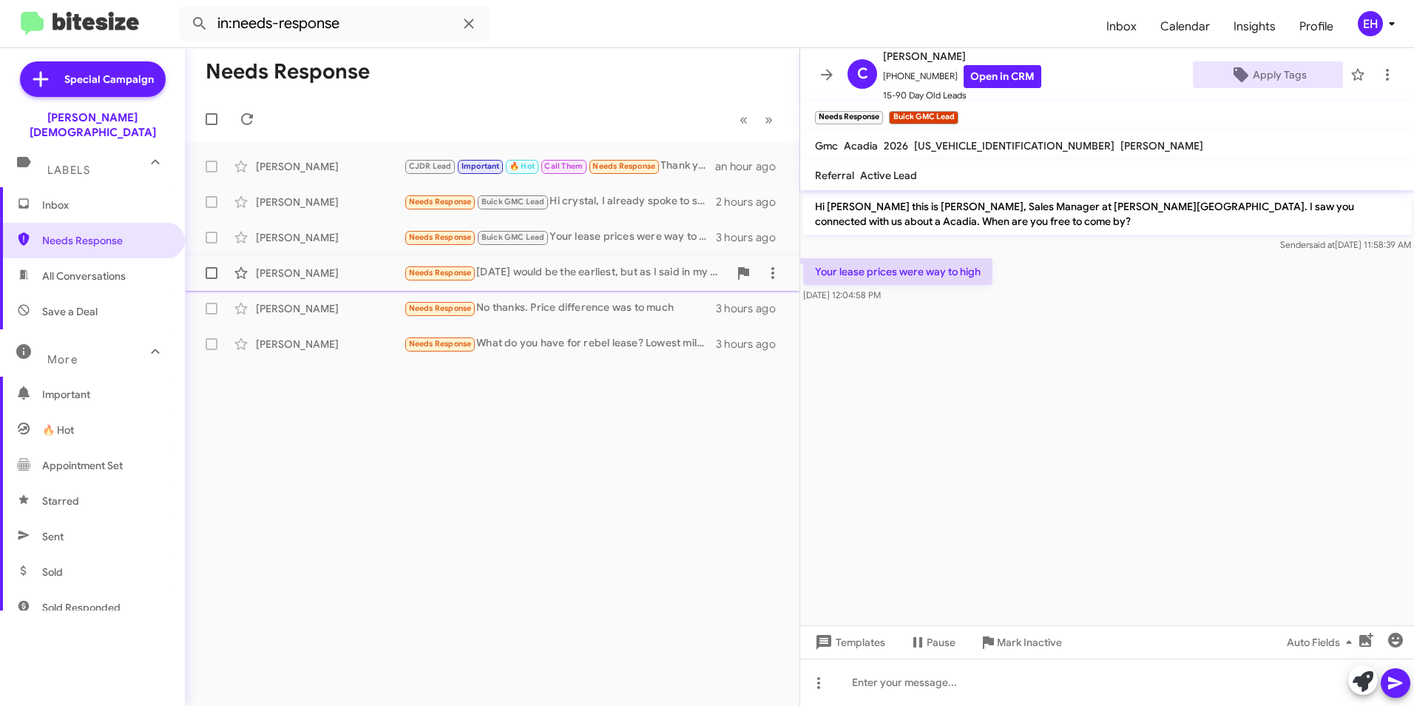
click at [486, 274] on div "Needs Response [DATE] would be the earliest, but as I said in my email i Love t…" at bounding box center [566, 272] width 325 height 17
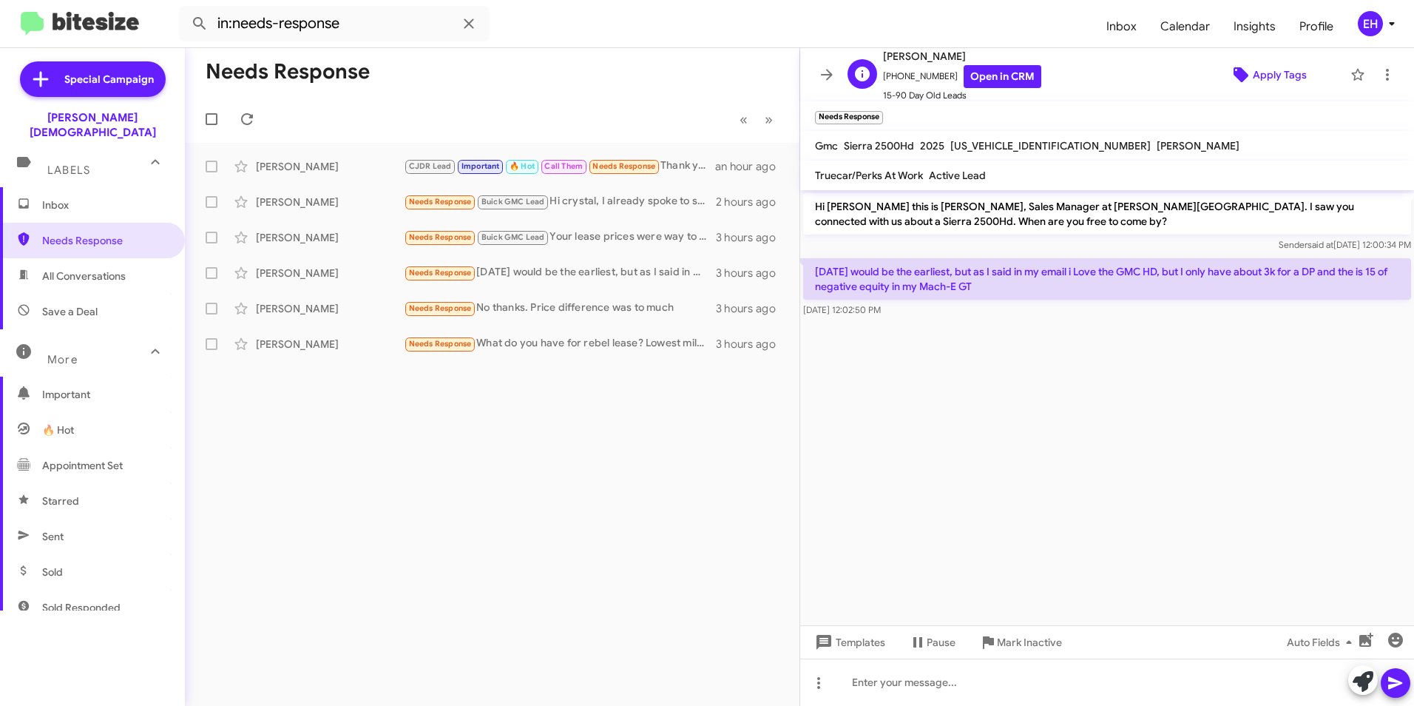
click at [1266, 73] on span "Apply Tags" at bounding box center [1280, 74] width 54 height 27
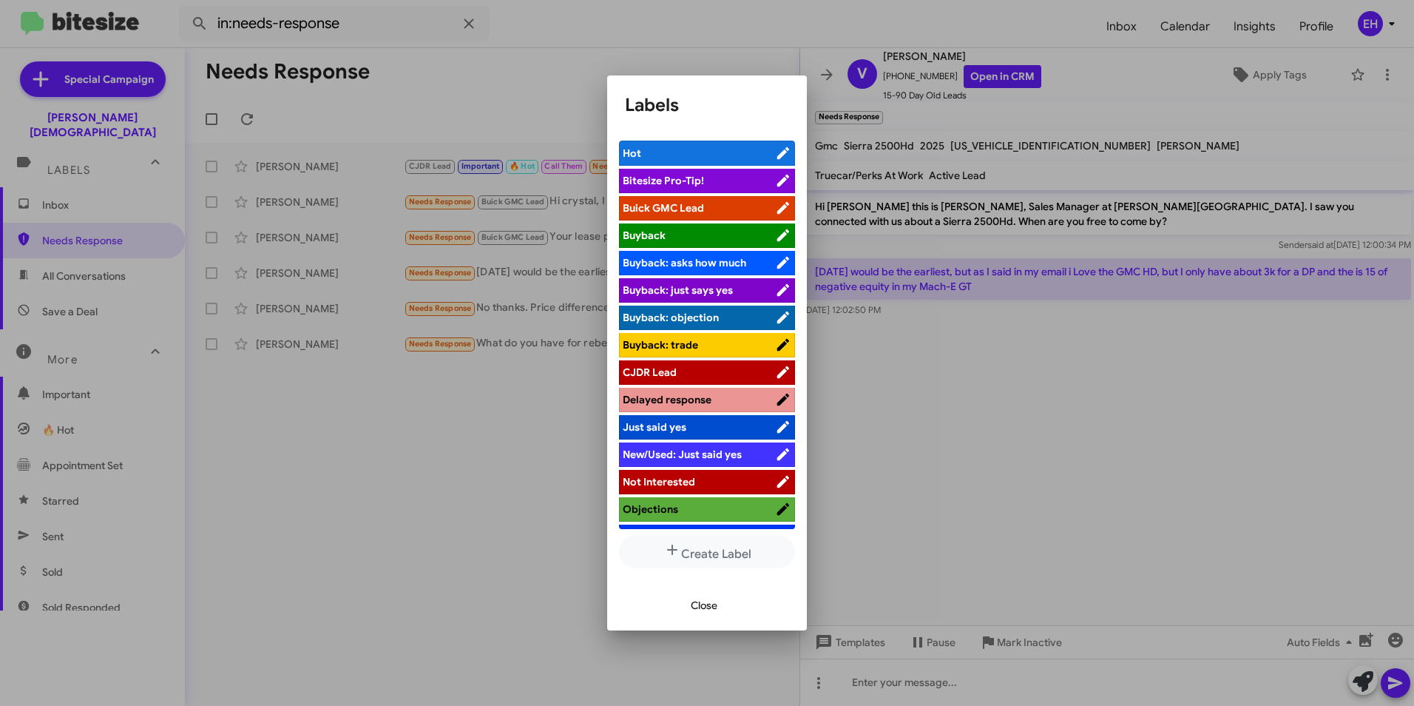
click at [705, 211] on span "Buick GMC Lead" at bounding box center [699, 207] width 152 height 15
click at [442, 454] on div at bounding box center [707, 353] width 1414 height 706
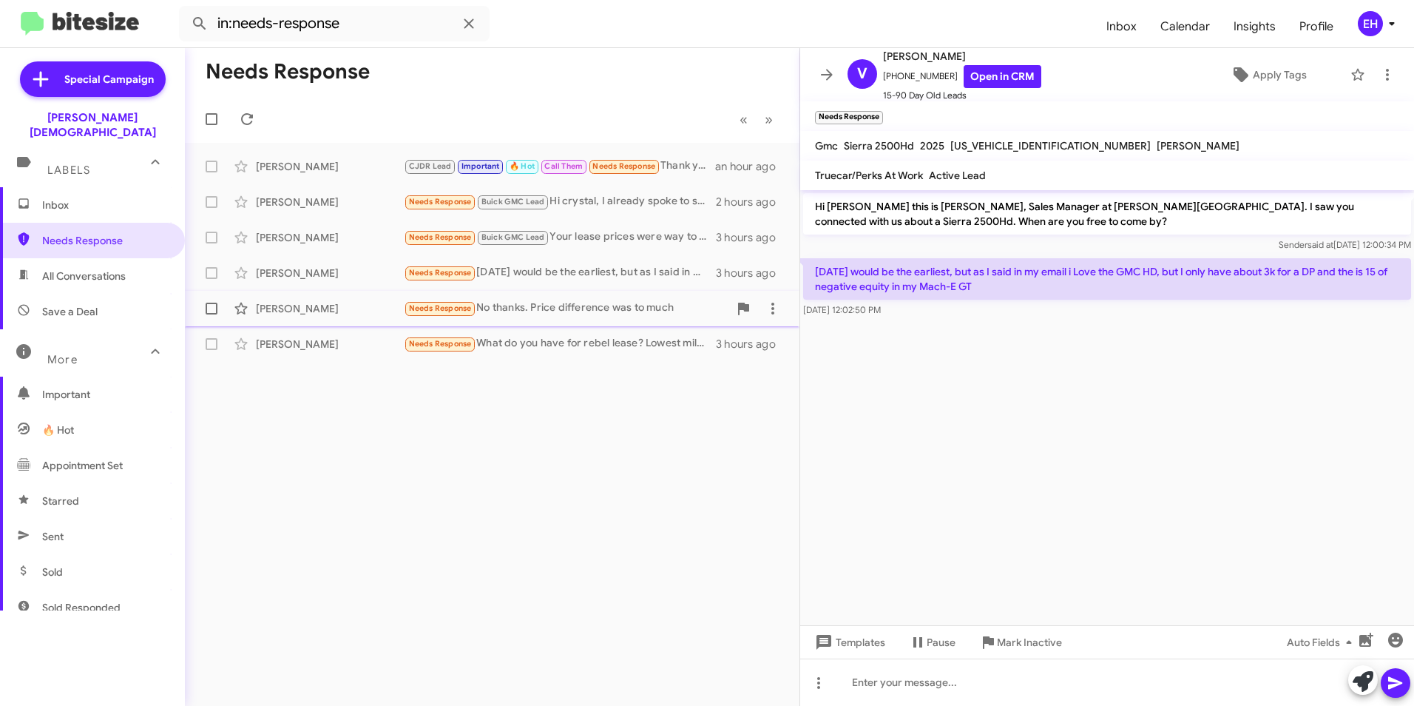
click at [524, 309] on div "Needs Response No thanks. Price difference was to much" at bounding box center [566, 308] width 325 height 17
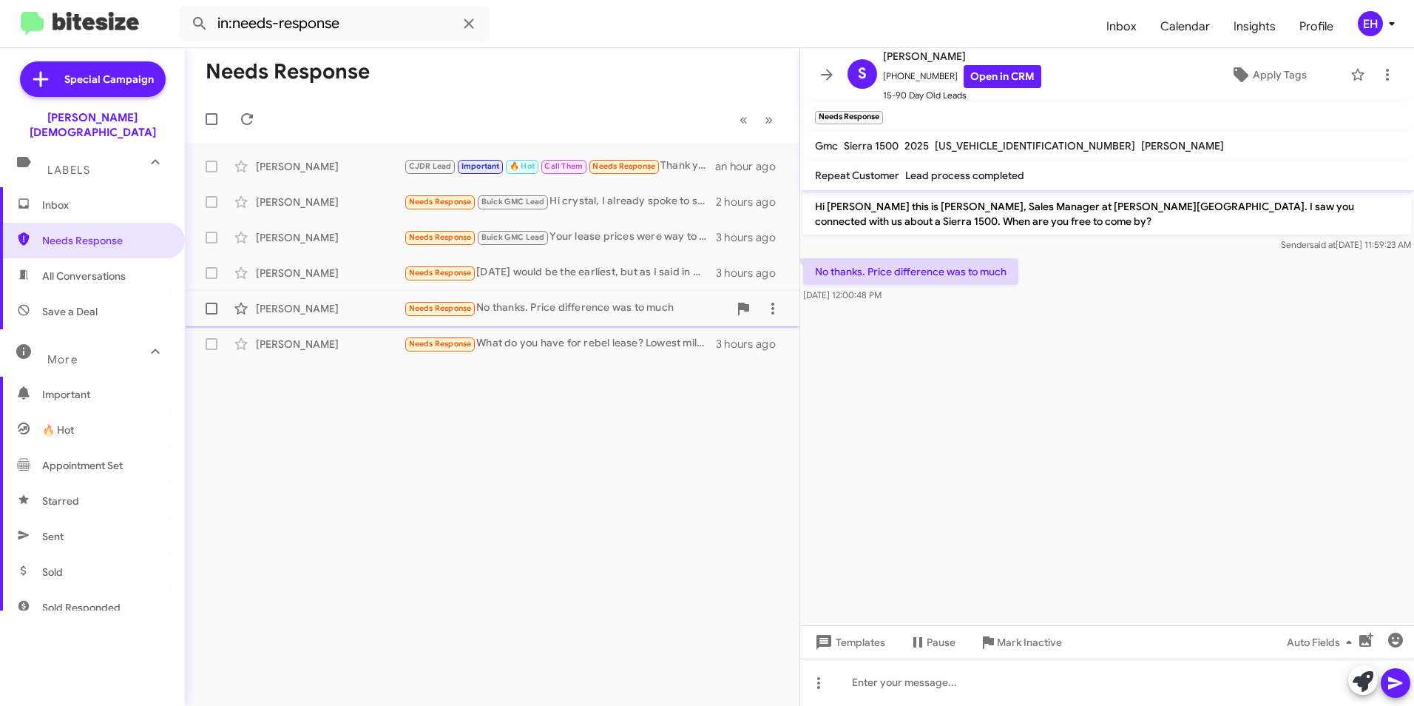
click at [629, 313] on div "Needs Response No thanks. Price difference was to much" at bounding box center [566, 308] width 325 height 17
click at [631, 311] on div "Needs Response No thanks. Price difference was to much" at bounding box center [566, 308] width 325 height 17
click at [1258, 78] on span "Apply Tags" at bounding box center [1280, 74] width 54 height 27
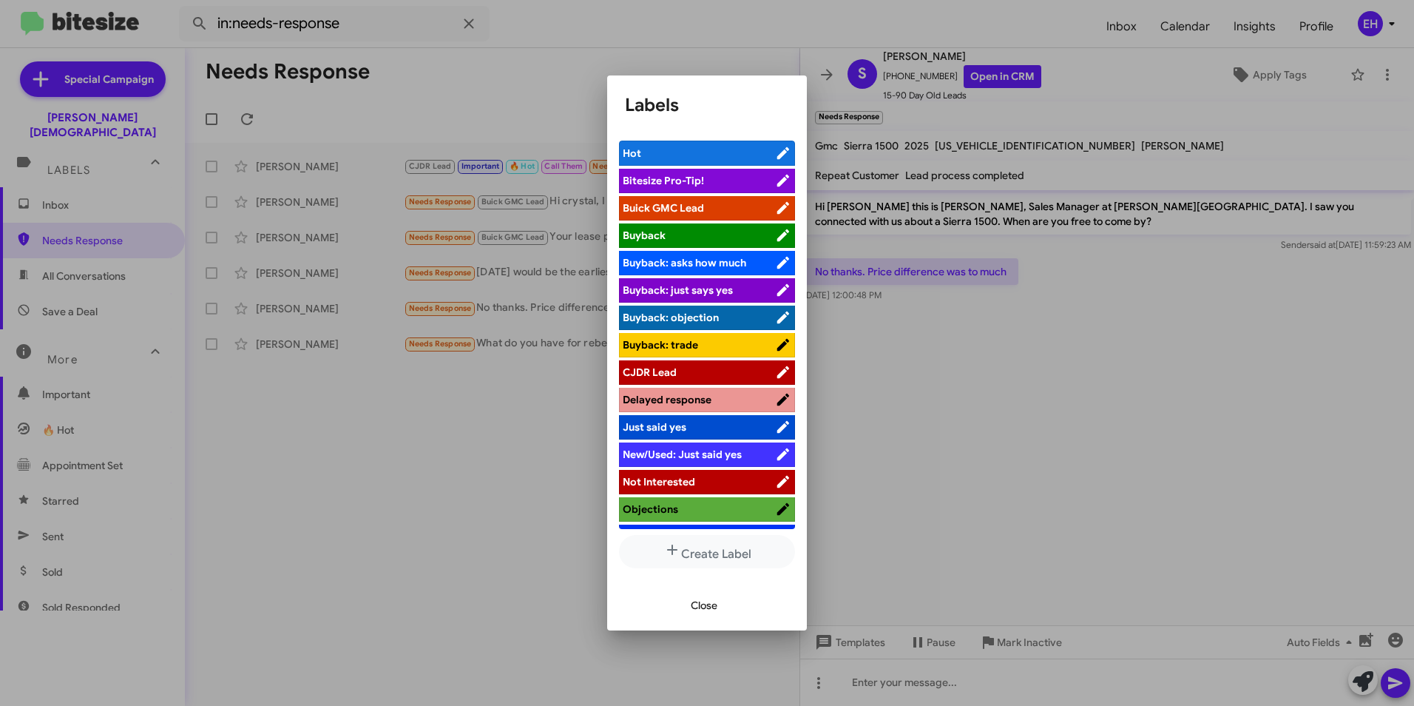
click at [689, 208] on span "Buick GMC Lead" at bounding box center [663, 207] width 81 height 13
click at [713, 603] on span "Close" at bounding box center [704, 605] width 27 height 27
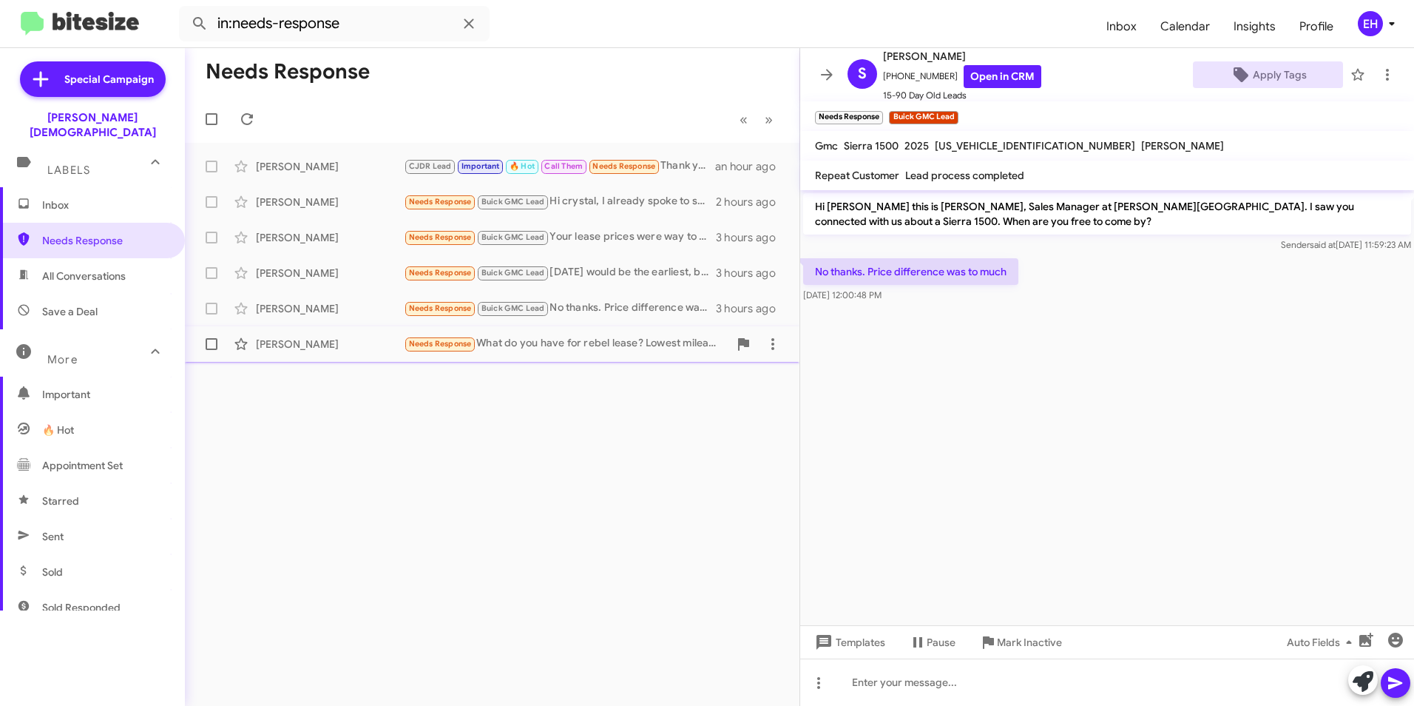
click at [605, 337] on div "Needs Response What do you have for rebel lease? Lowest mileage option" at bounding box center [566, 343] width 325 height 17
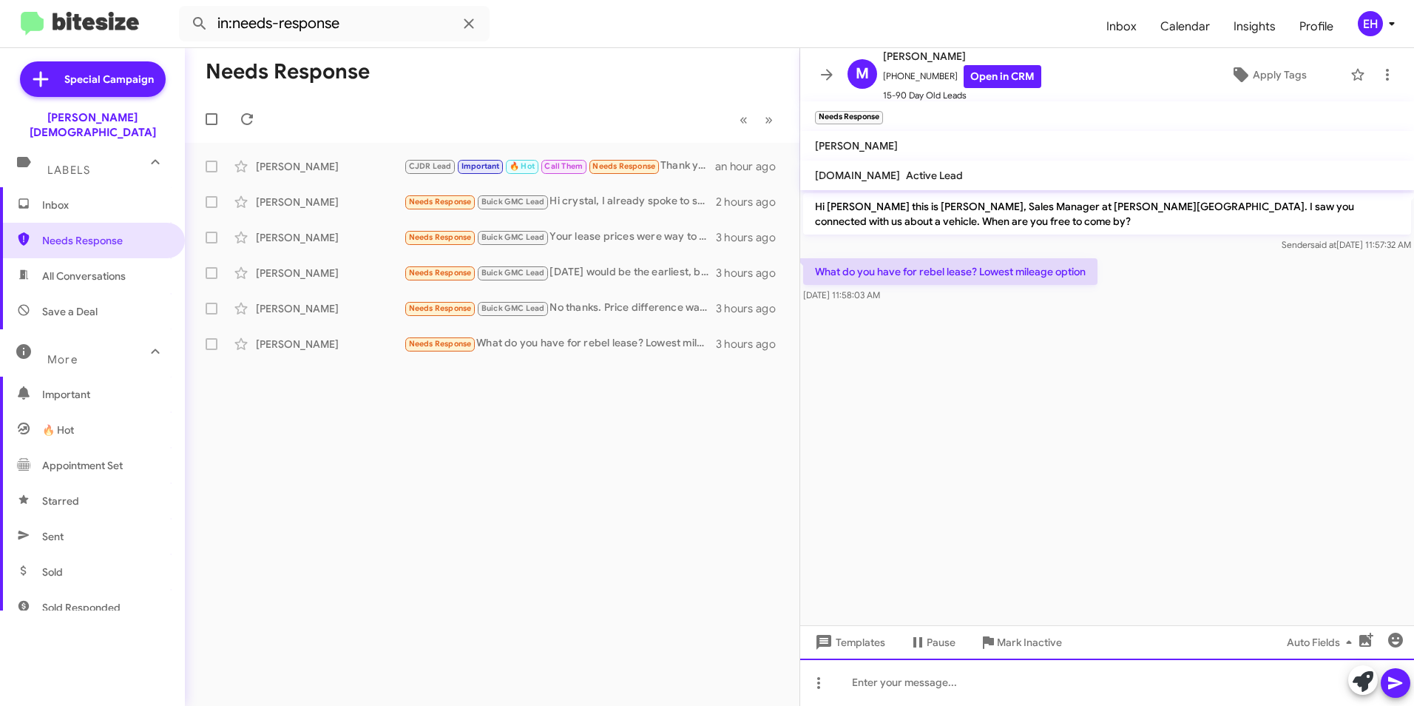
click at [938, 684] on div at bounding box center [1107, 681] width 614 height 47
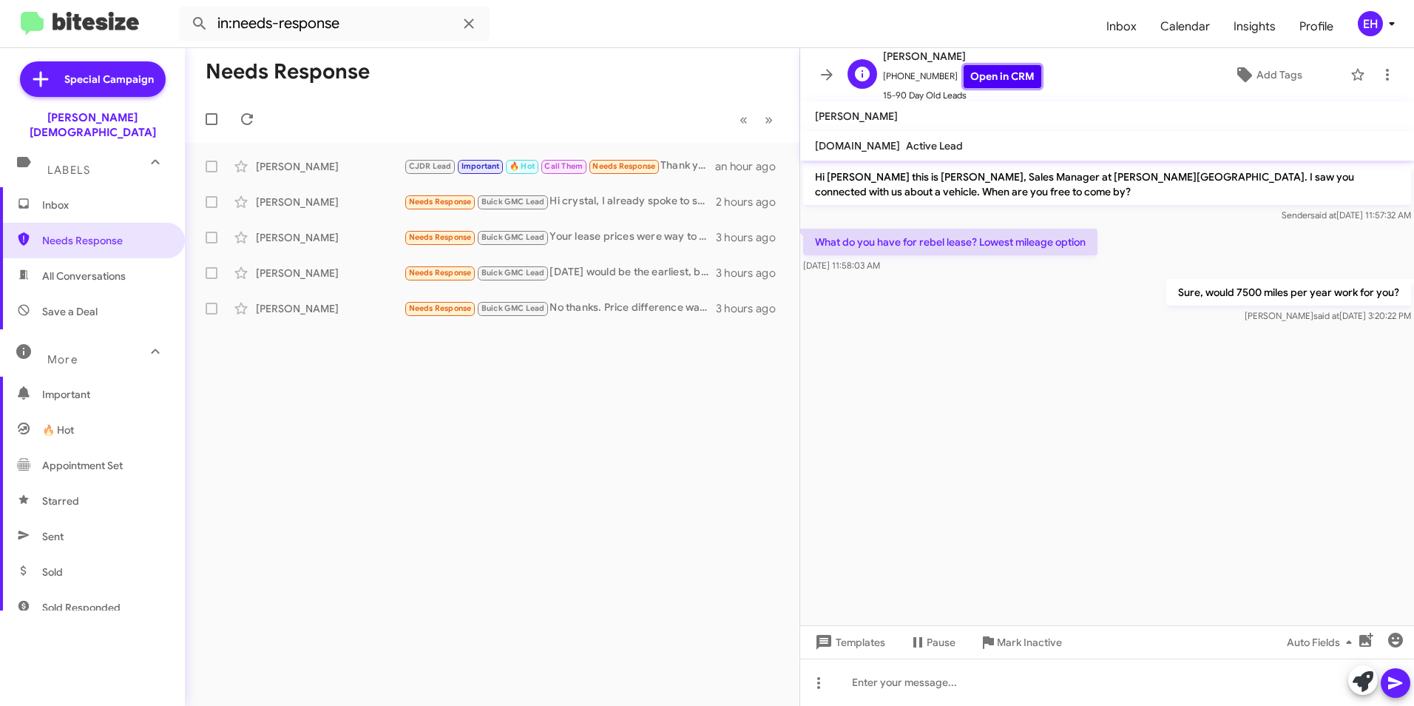
click at [1003, 74] on link "Open in CRM" at bounding box center [1003, 76] width 78 height 23
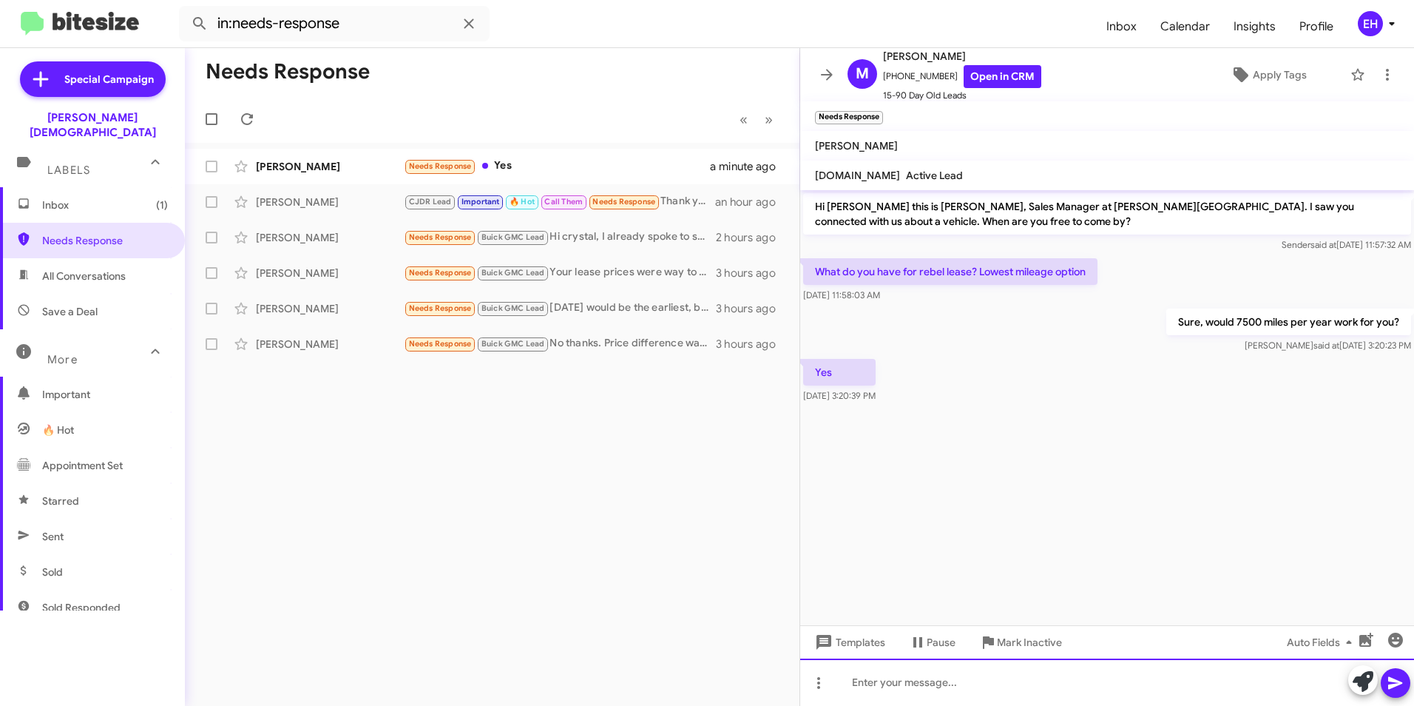
click at [943, 681] on div at bounding box center [1107, 681] width 614 height 47
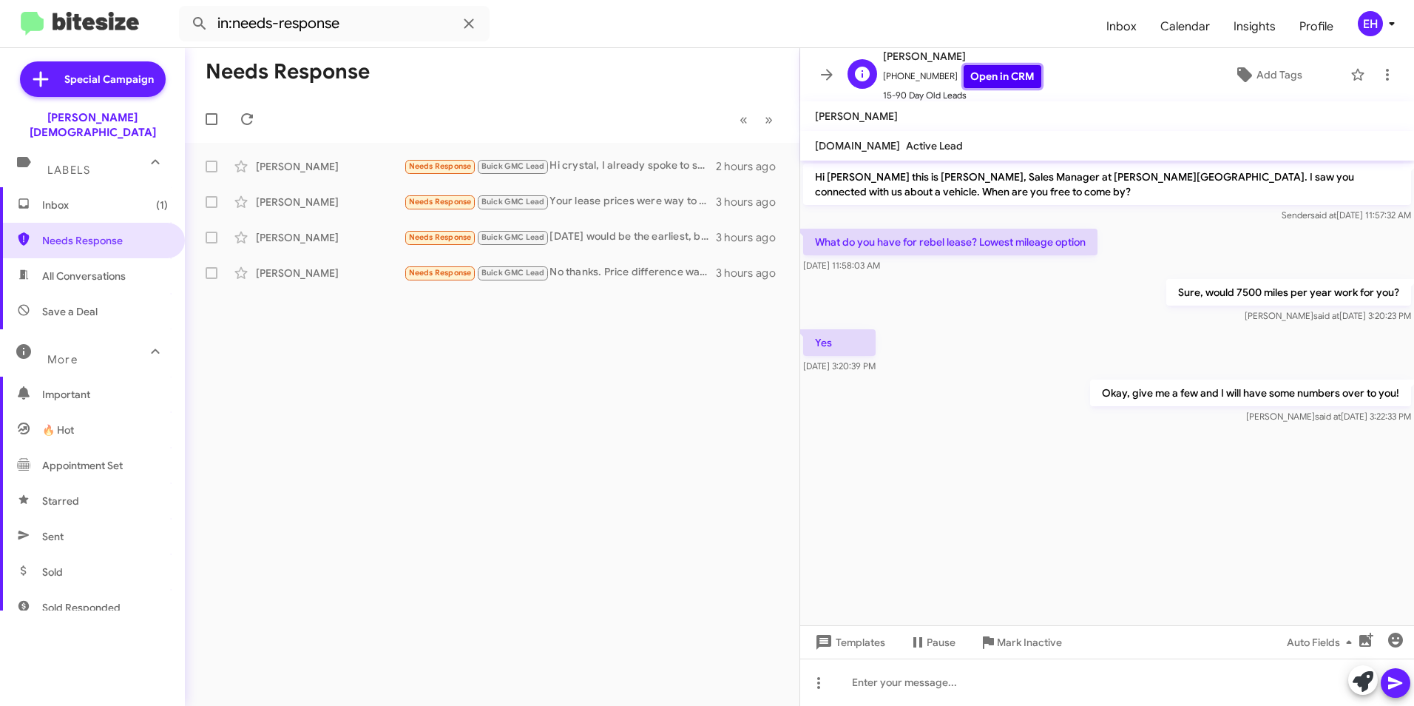
click at [972, 72] on link "Open in CRM" at bounding box center [1003, 76] width 78 height 23
click at [1014, 81] on link "Open in CRM" at bounding box center [1003, 76] width 78 height 23
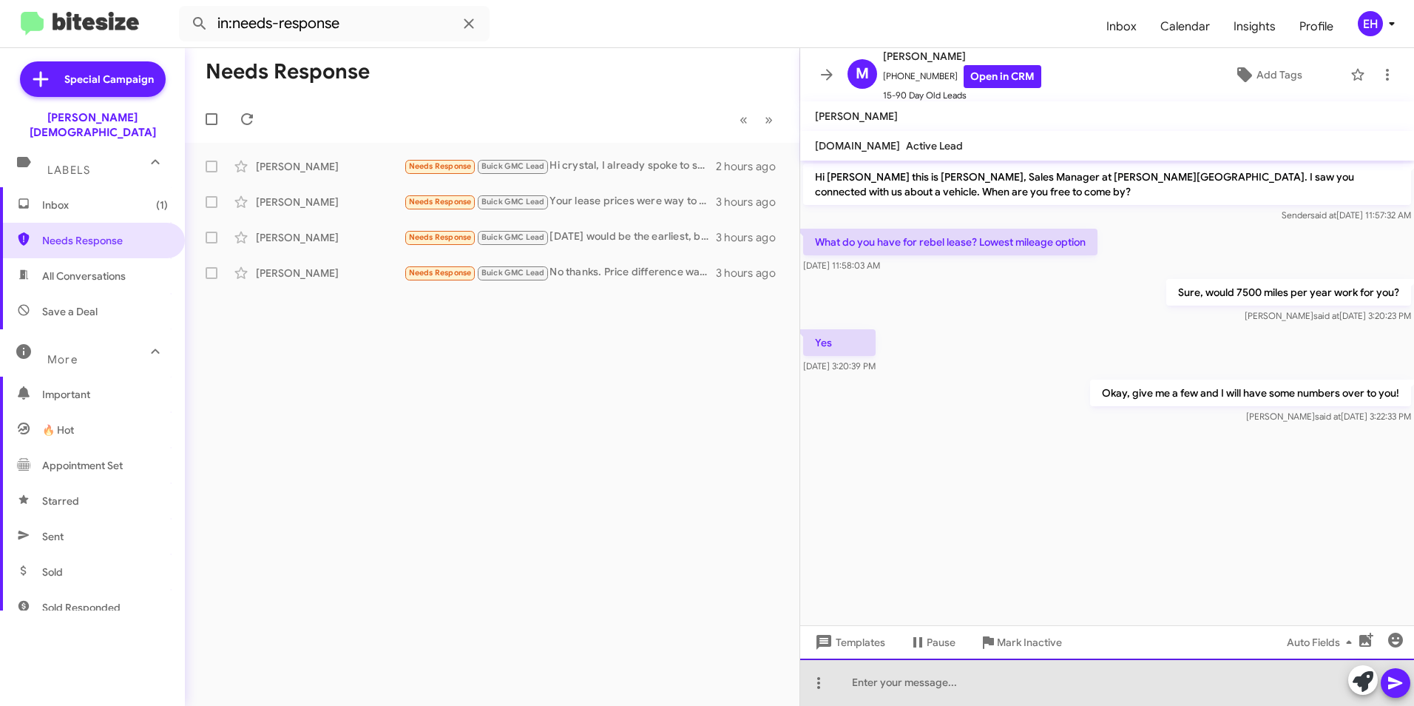
click at [873, 690] on div at bounding box center [1107, 681] width 614 height 47
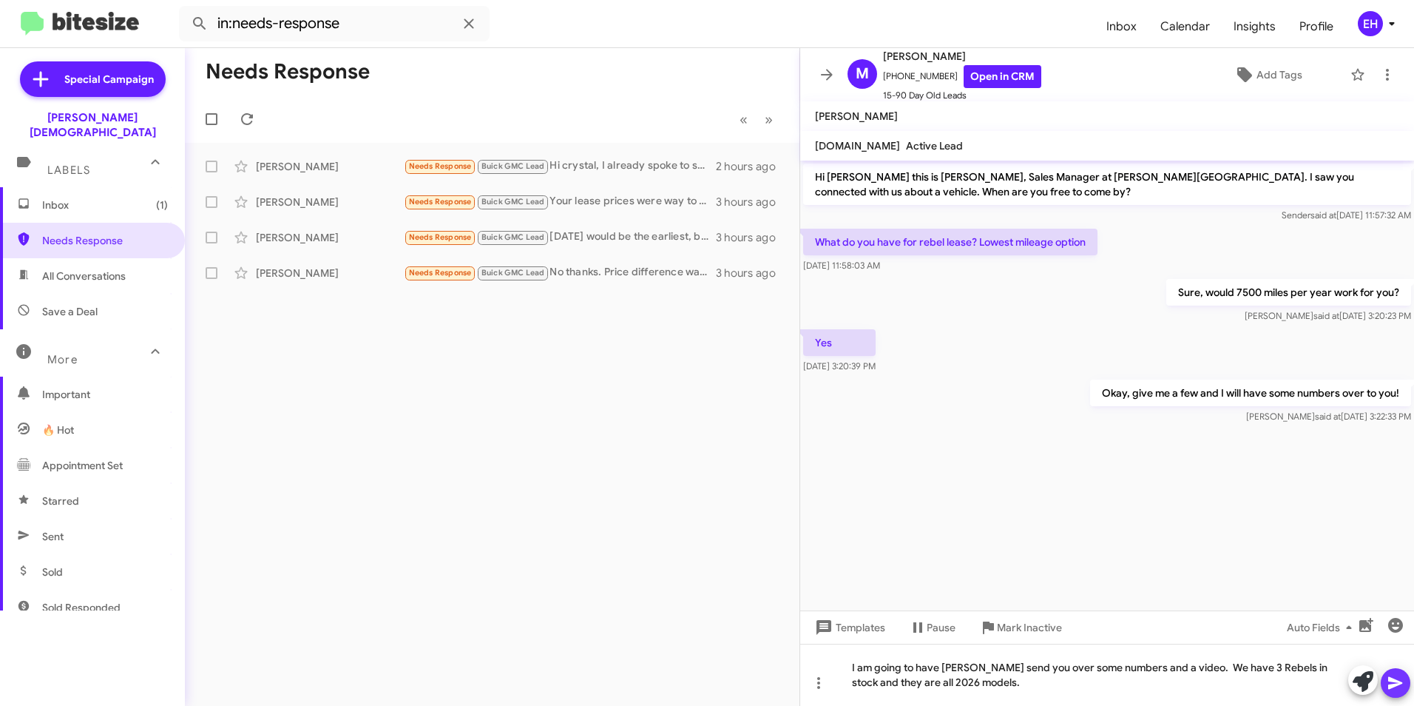
click at [1396, 684] on icon at bounding box center [1396, 683] width 14 height 13
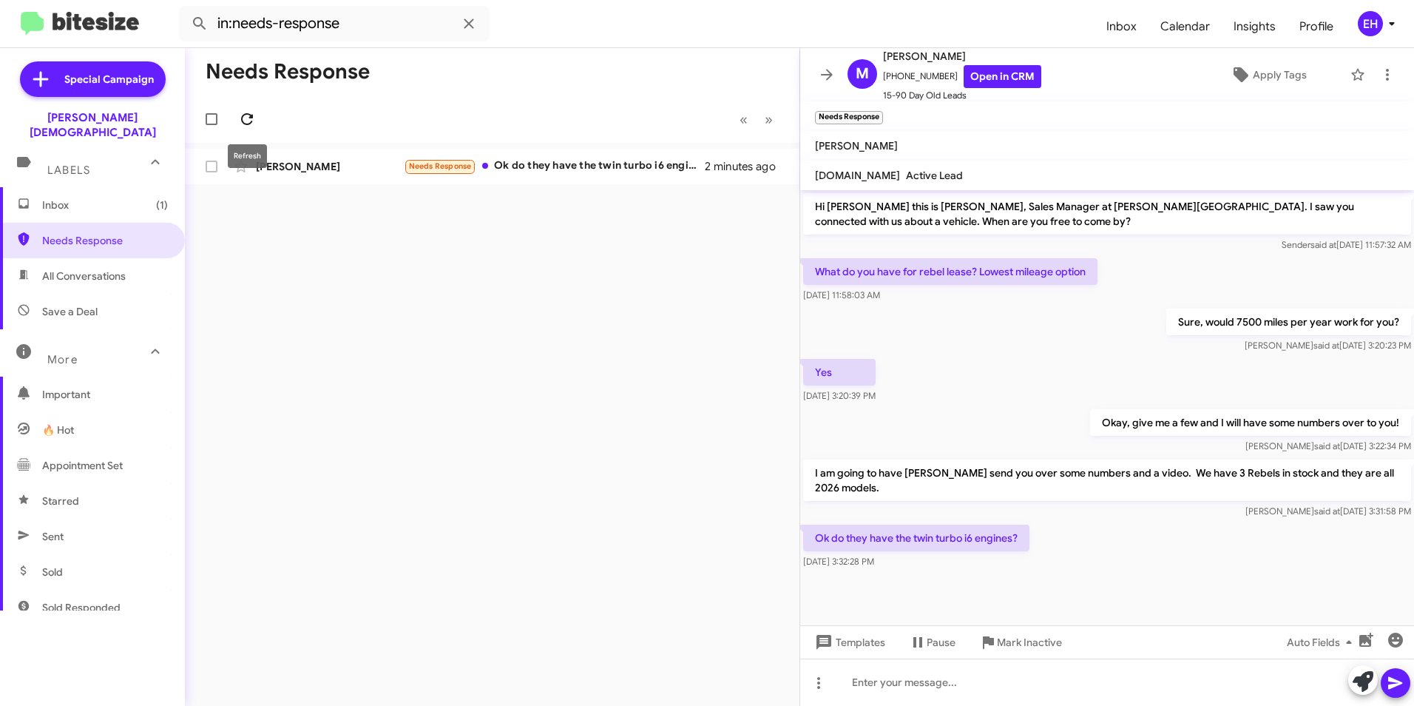
click at [248, 121] on icon at bounding box center [247, 119] width 18 height 18
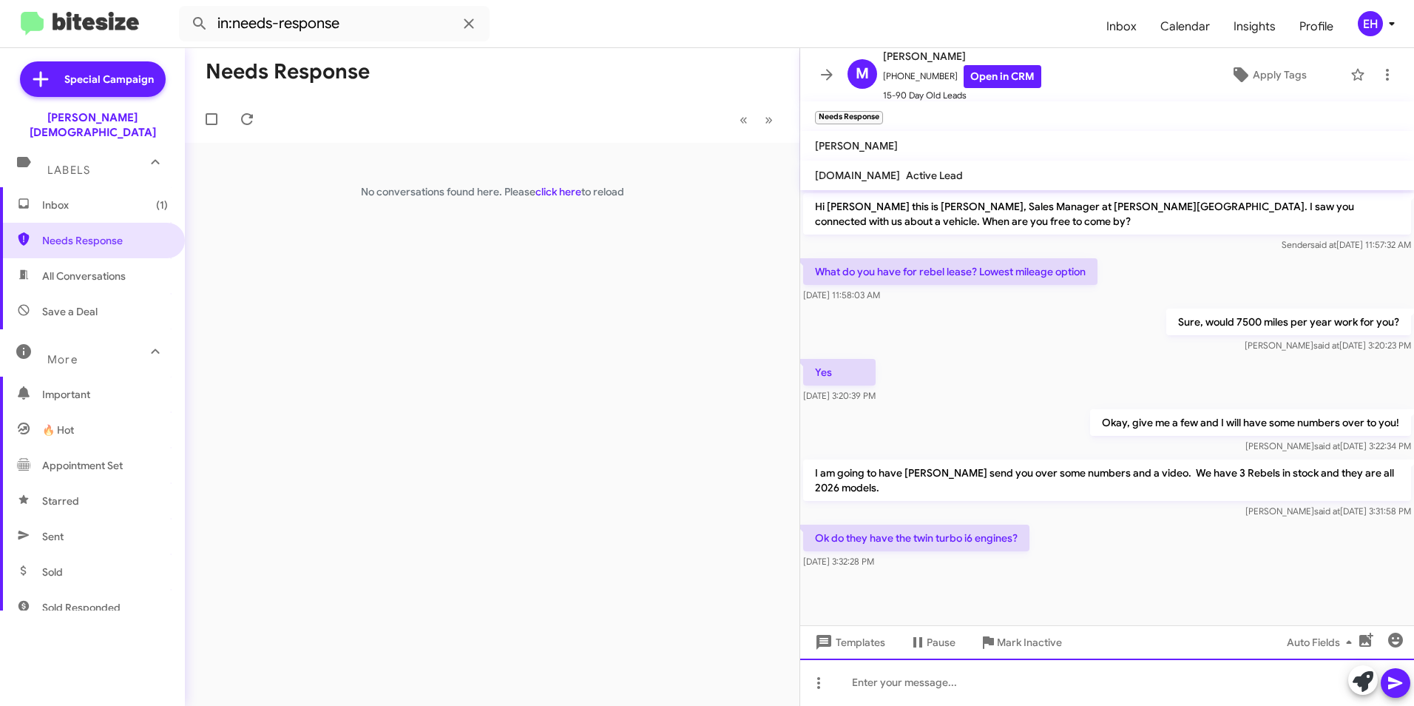
click at [957, 688] on div at bounding box center [1107, 681] width 614 height 47
click at [254, 121] on icon at bounding box center [247, 119] width 18 height 18
click at [243, 118] on icon at bounding box center [247, 119] width 18 height 18
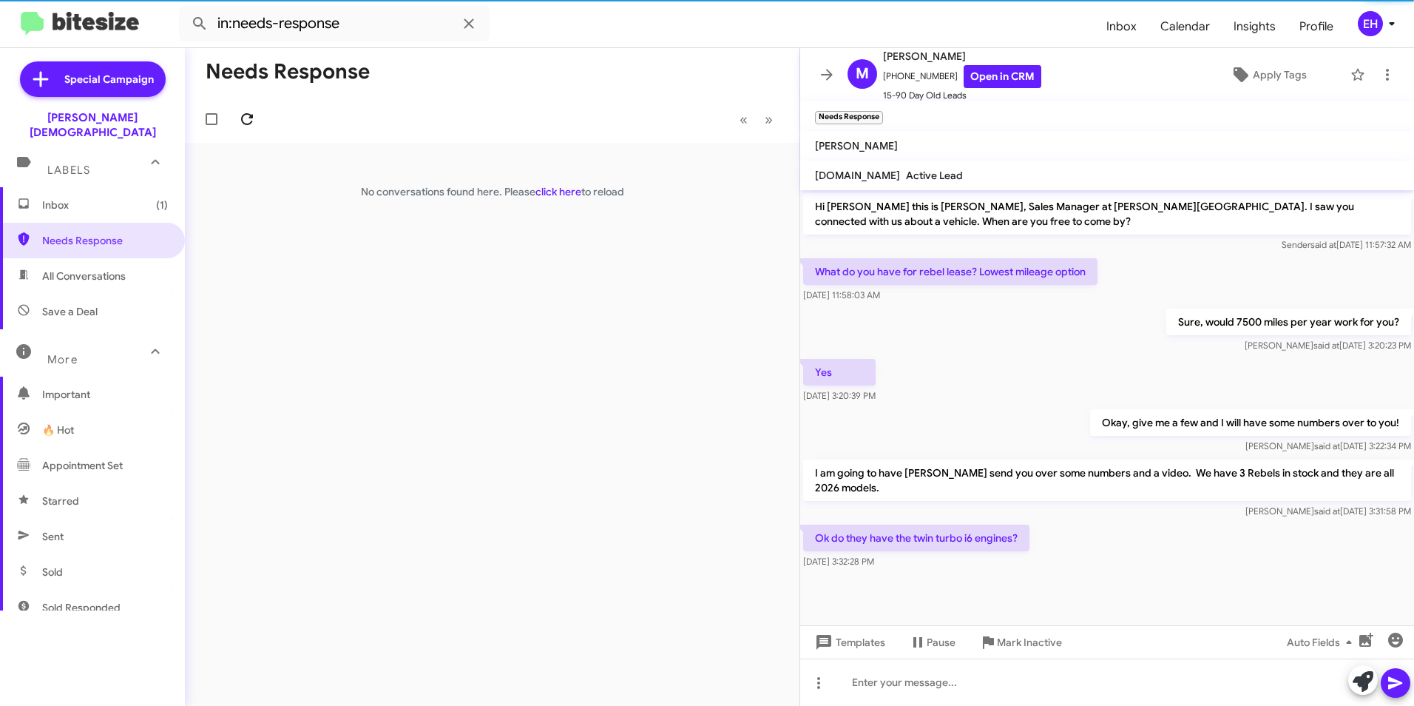
click at [243, 118] on icon at bounding box center [247, 119] width 18 height 18
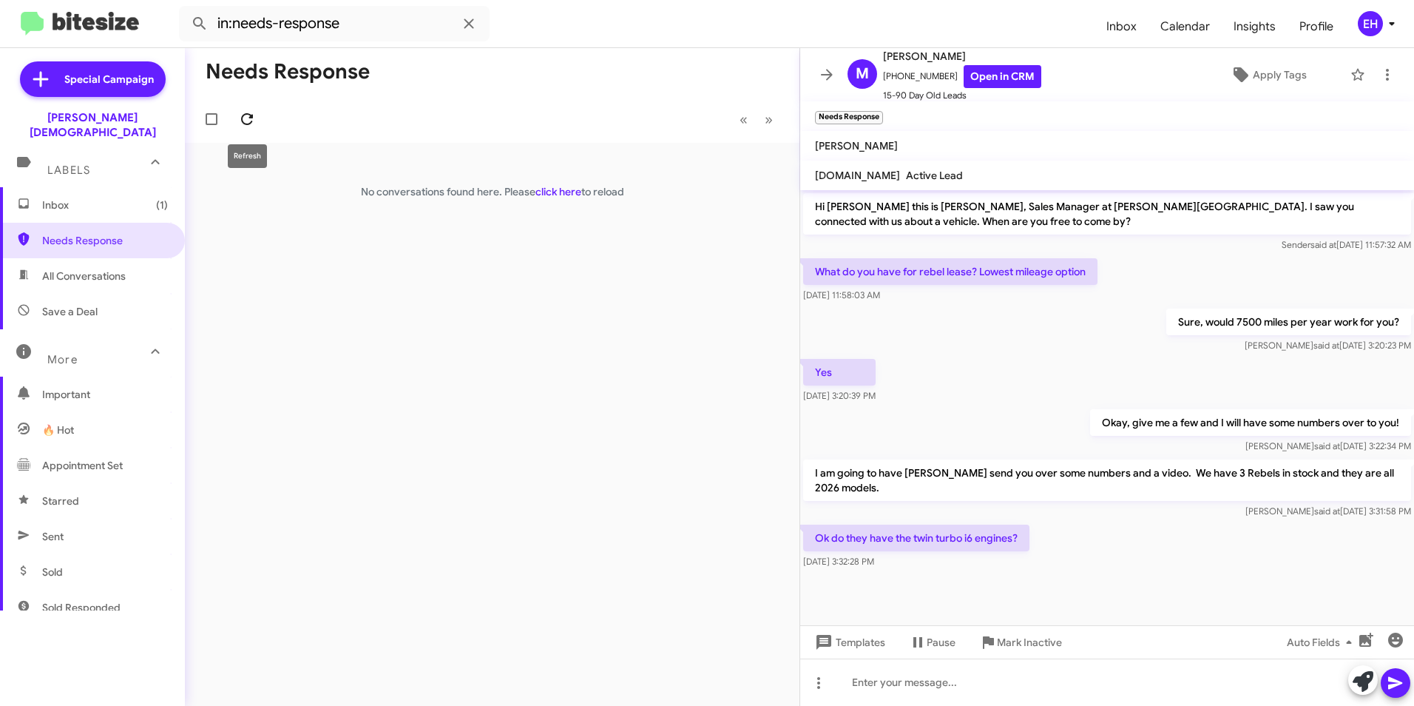
click at [254, 120] on icon at bounding box center [247, 119] width 18 height 18
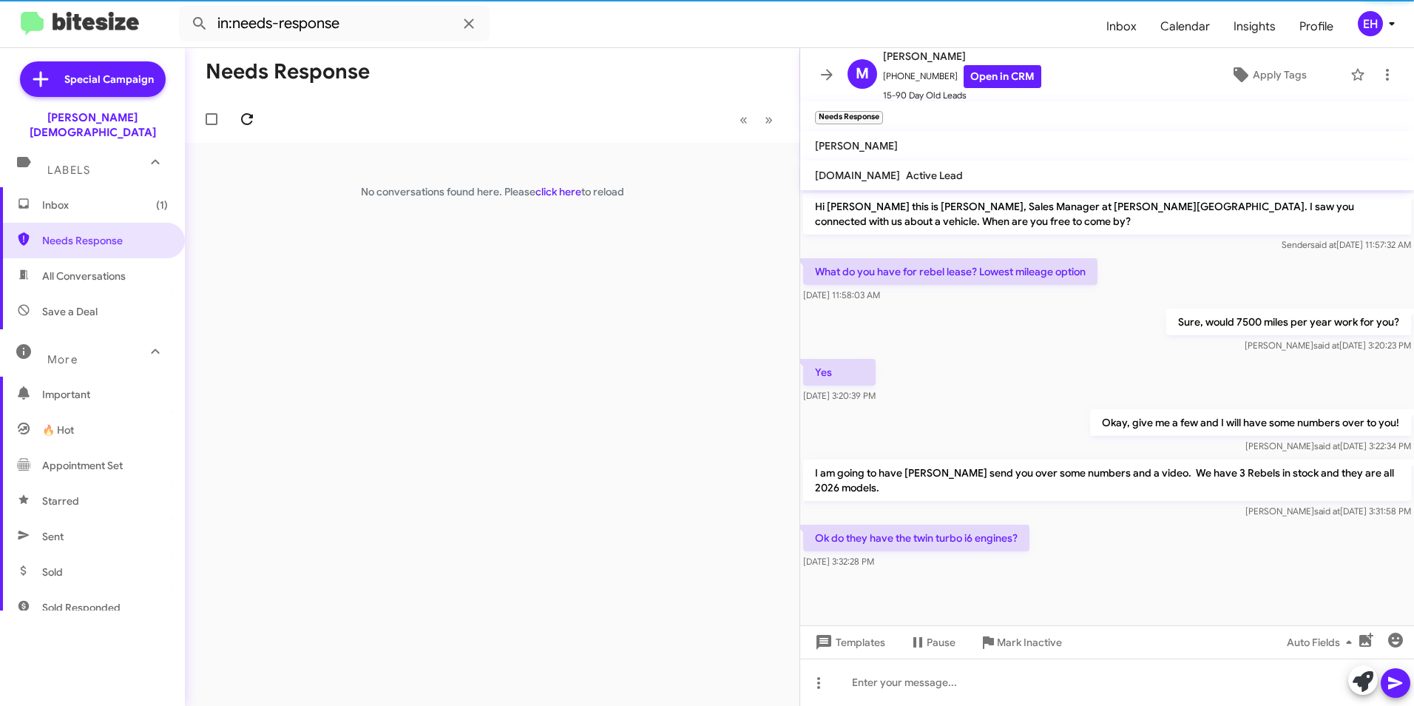
click at [254, 120] on icon at bounding box center [247, 119] width 18 height 18
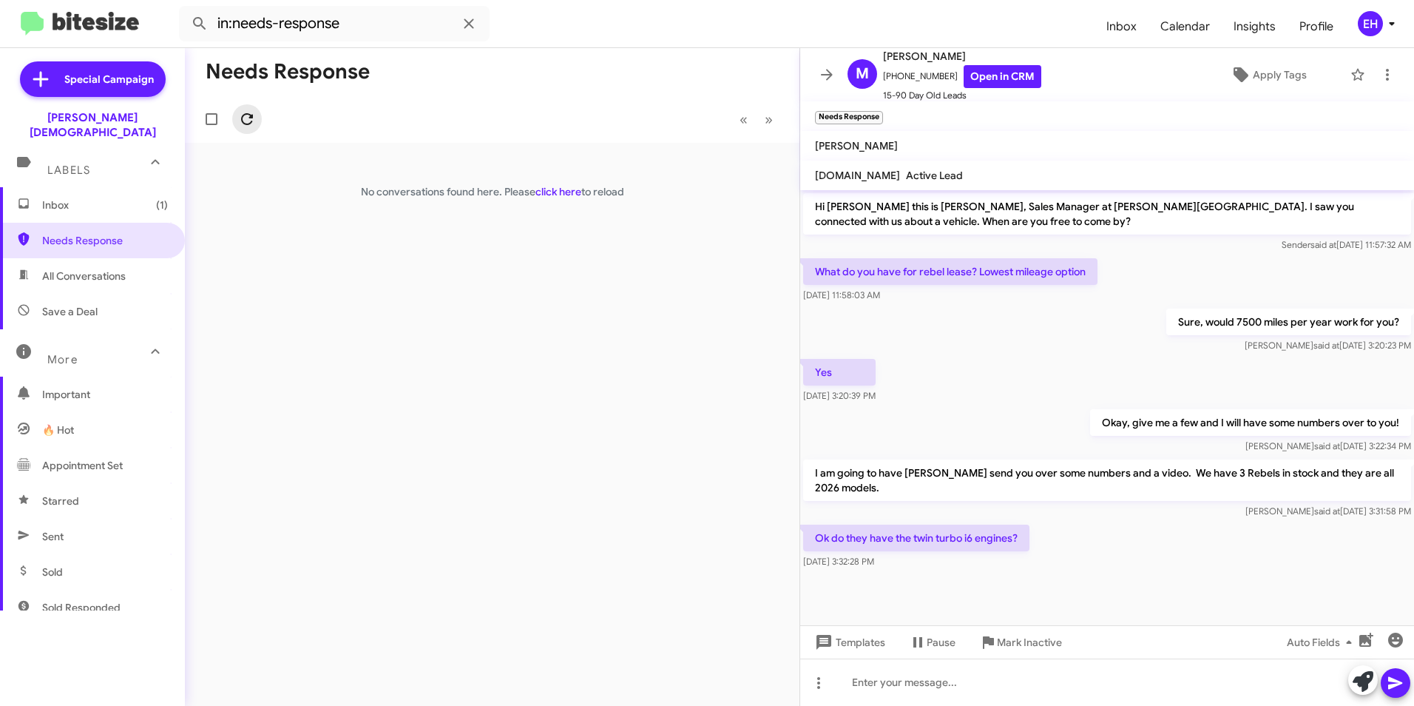
click at [254, 120] on icon at bounding box center [247, 119] width 18 height 18
click at [558, 193] on link "click here" at bounding box center [559, 191] width 46 height 13
click at [922, 692] on div at bounding box center [1107, 681] width 614 height 47
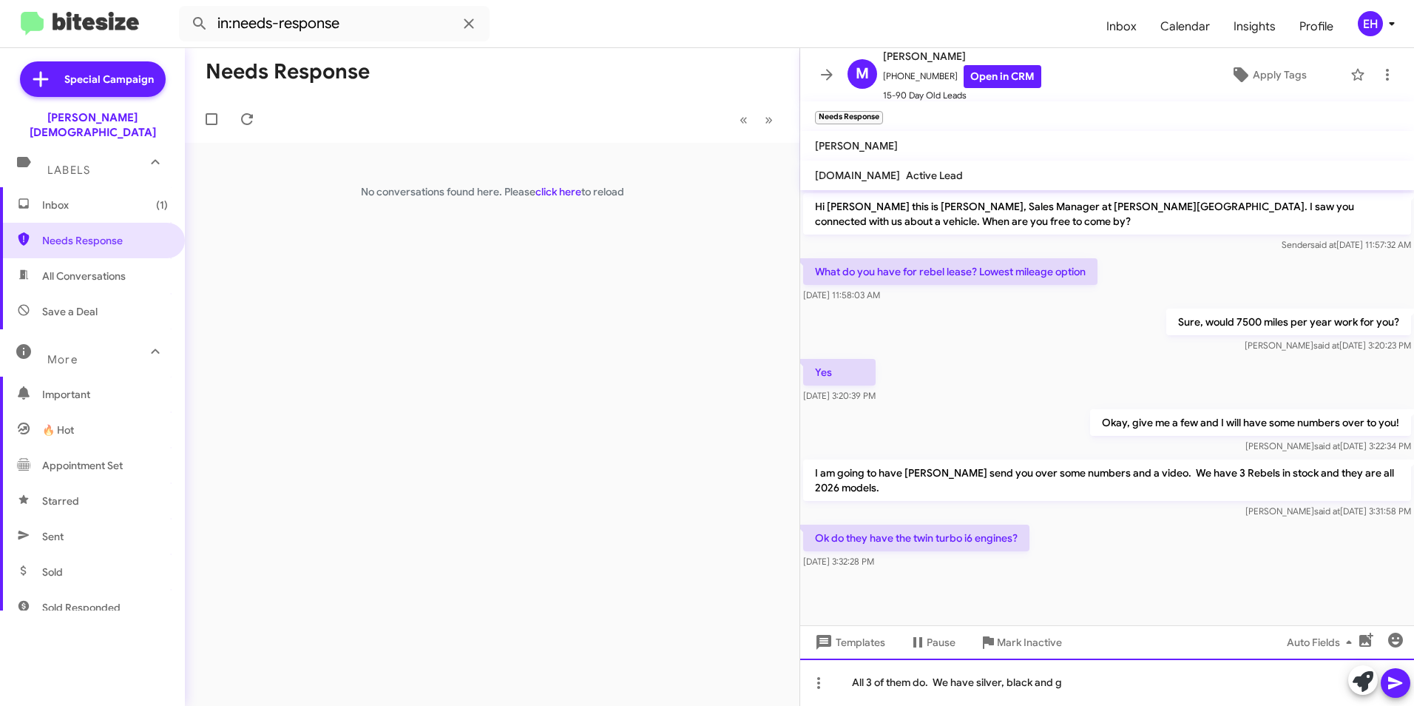
click at [1086, 681] on div "All 3 of them do. We have silver, black and g" at bounding box center [1107, 681] width 614 height 47
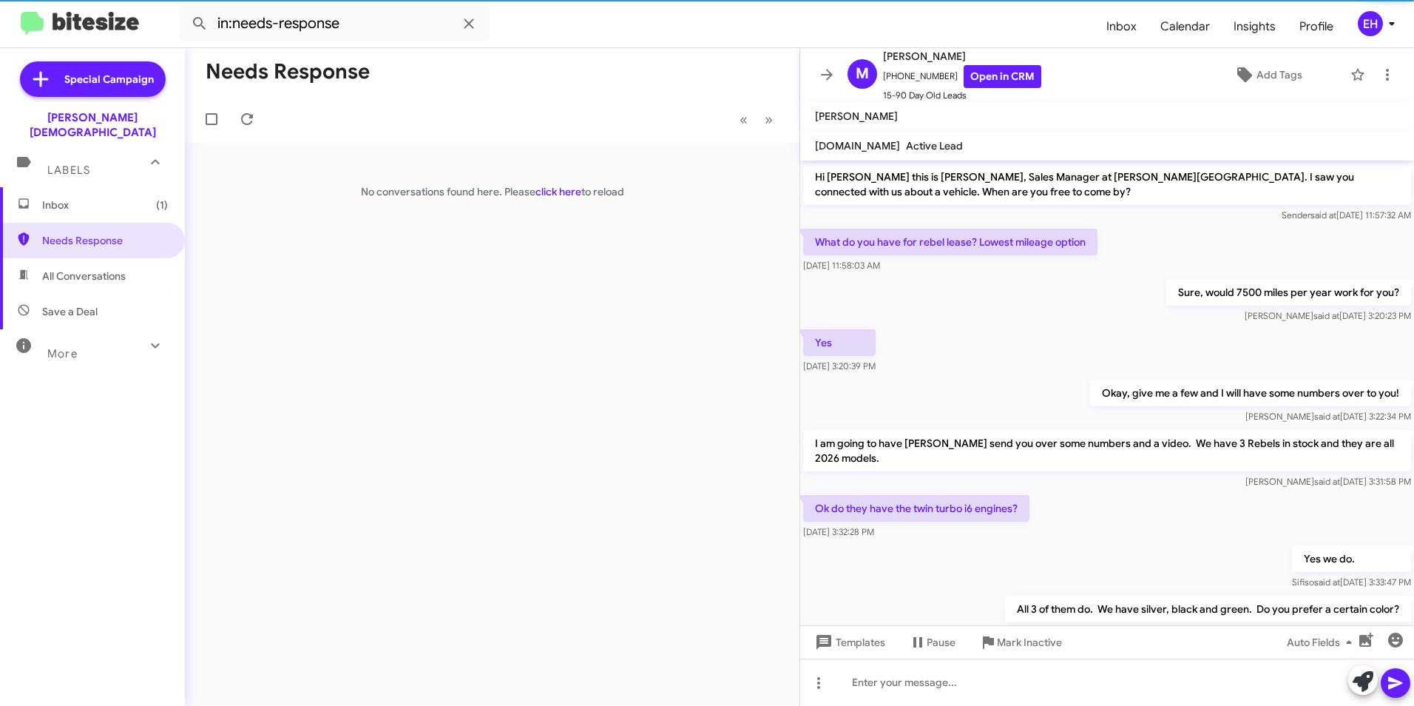
scroll to position [51, 0]
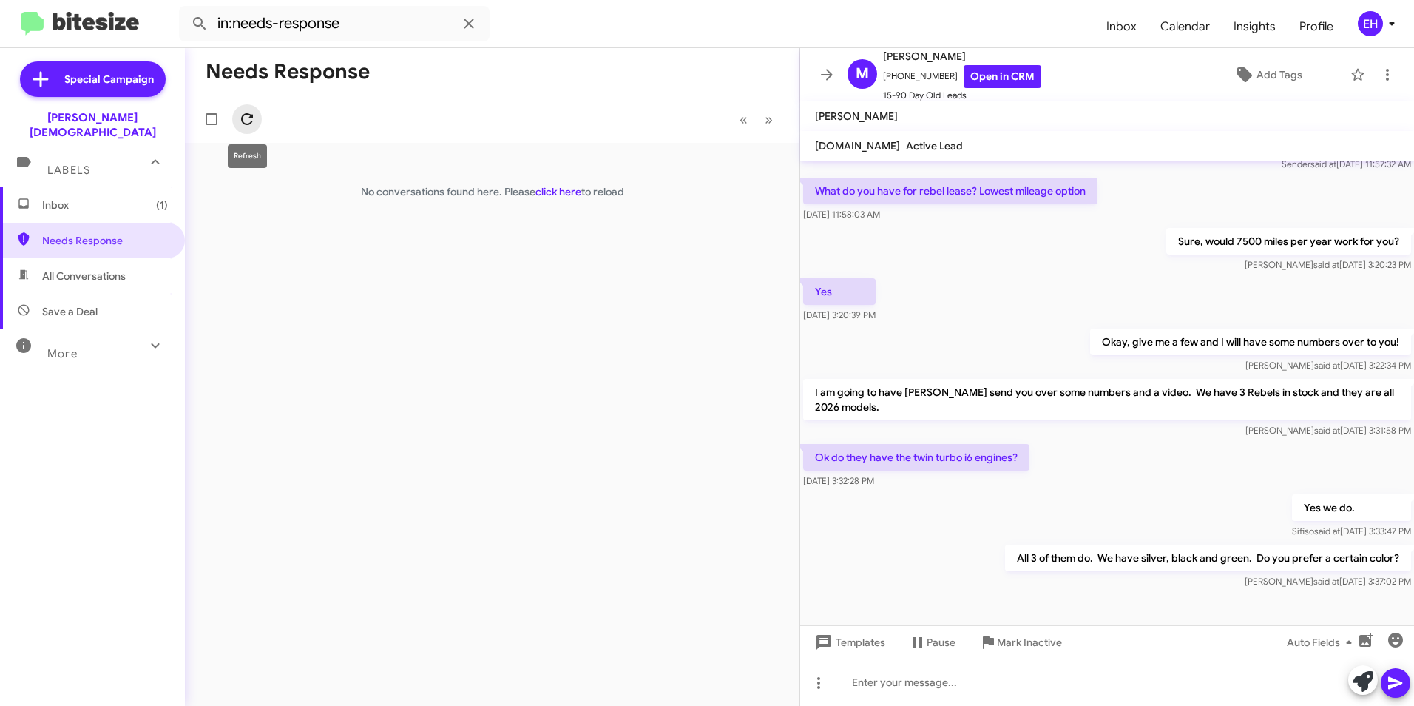
click at [243, 121] on icon at bounding box center [247, 119] width 12 height 12
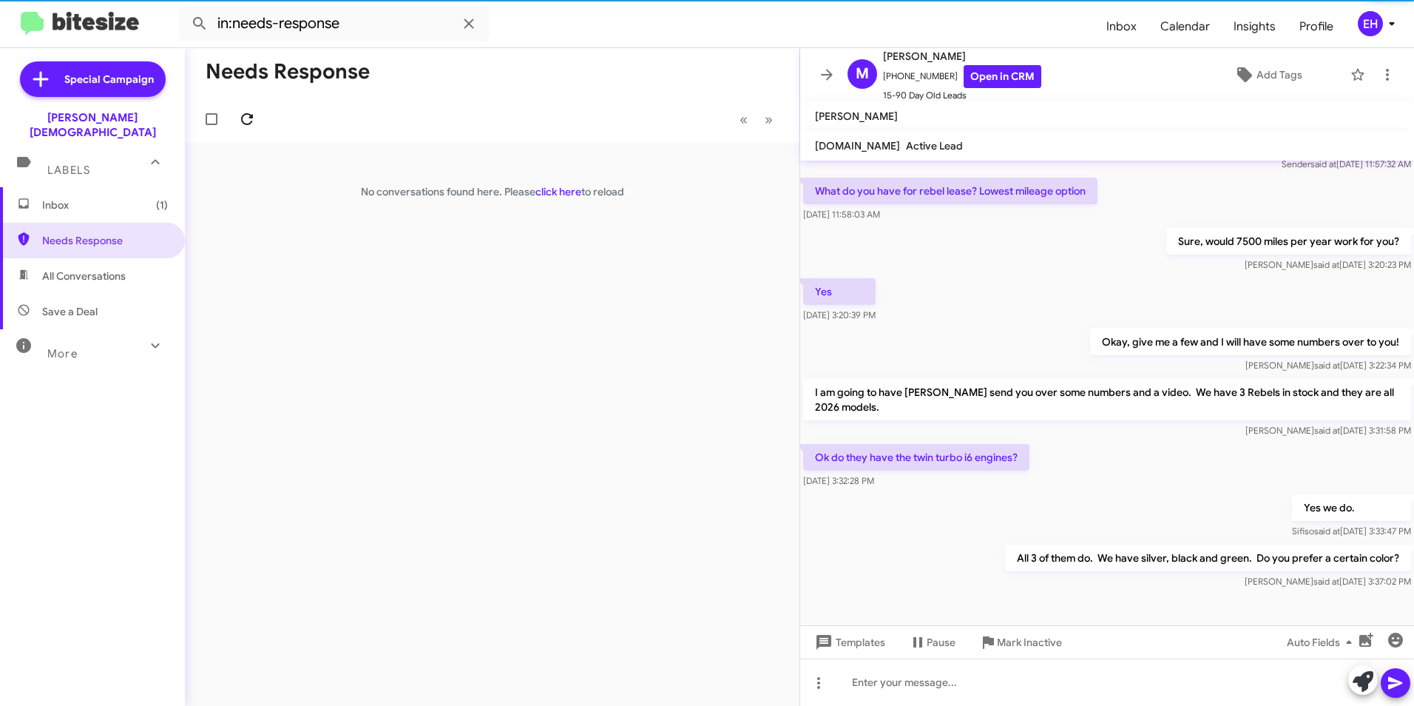
click at [243, 121] on icon at bounding box center [247, 119] width 12 height 12
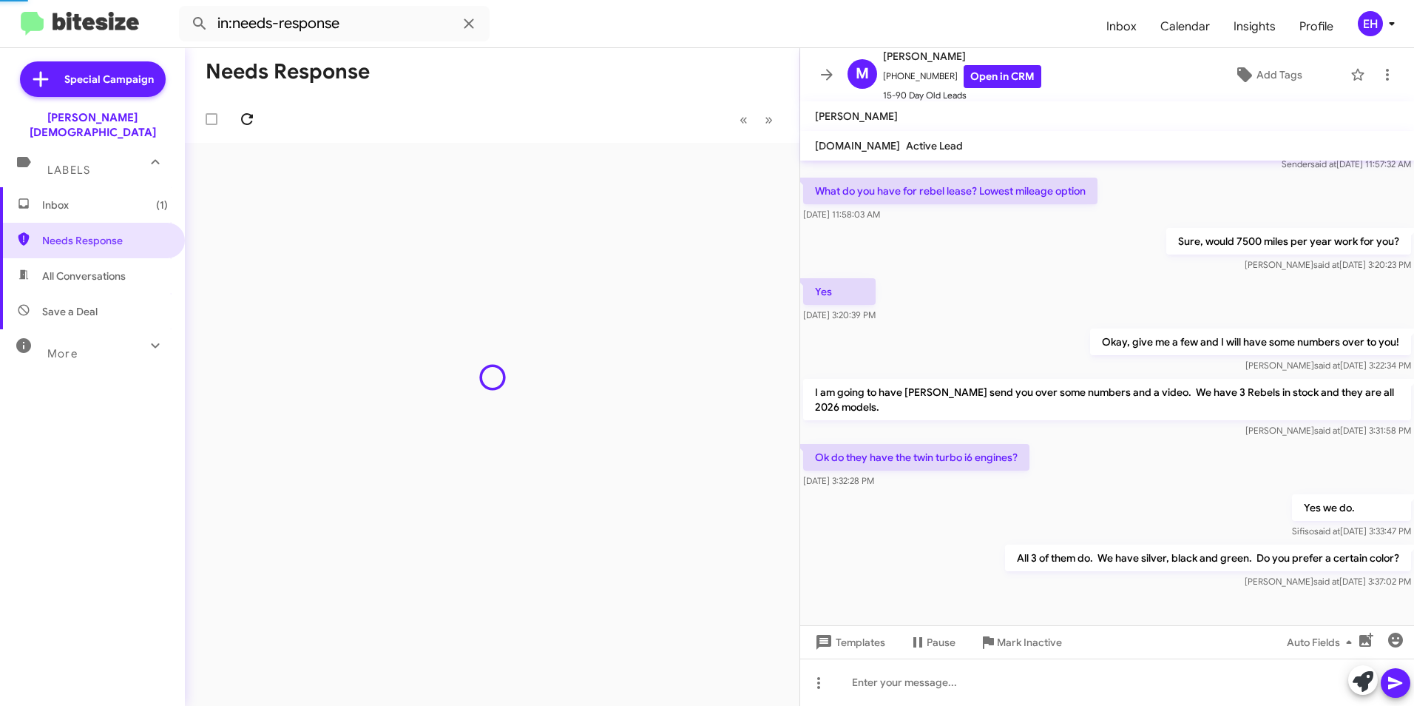
click at [243, 121] on icon at bounding box center [247, 119] width 18 height 18
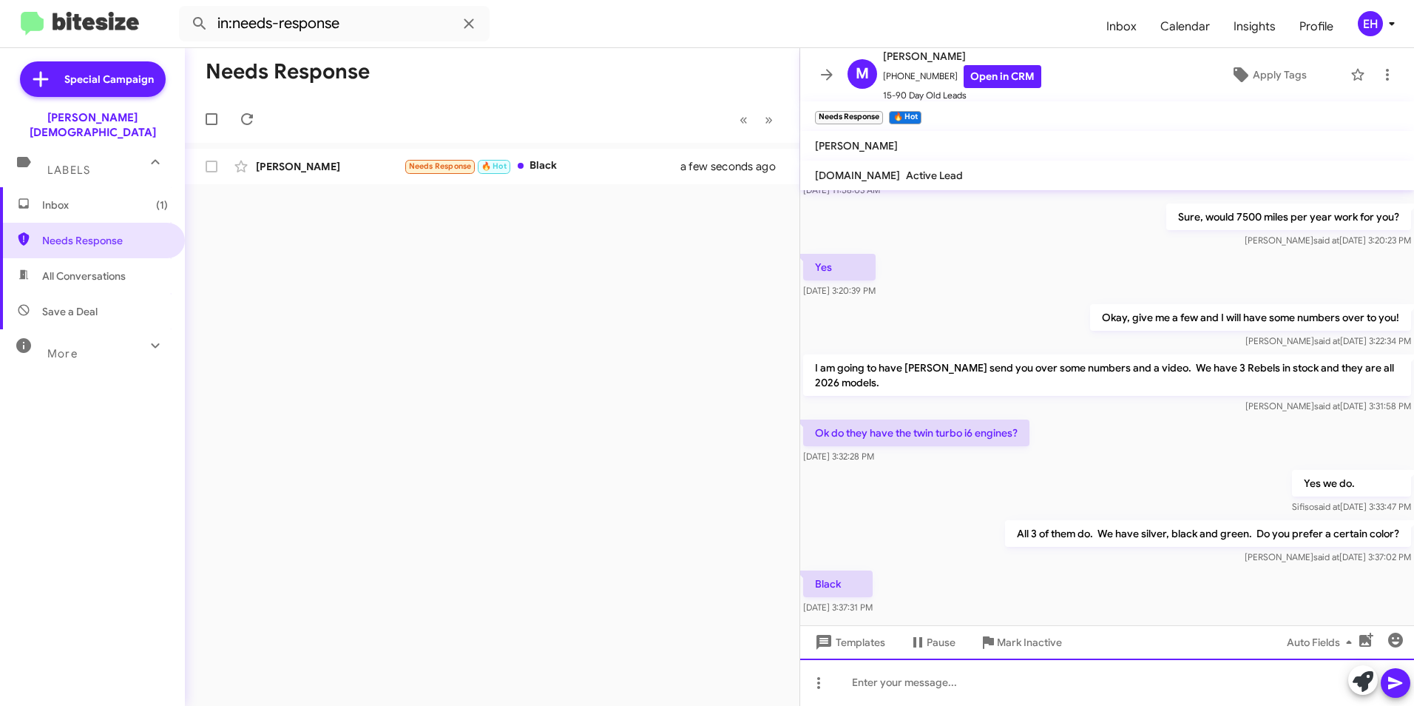
click at [903, 687] on div at bounding box center [1107, 681] width 614 height 47
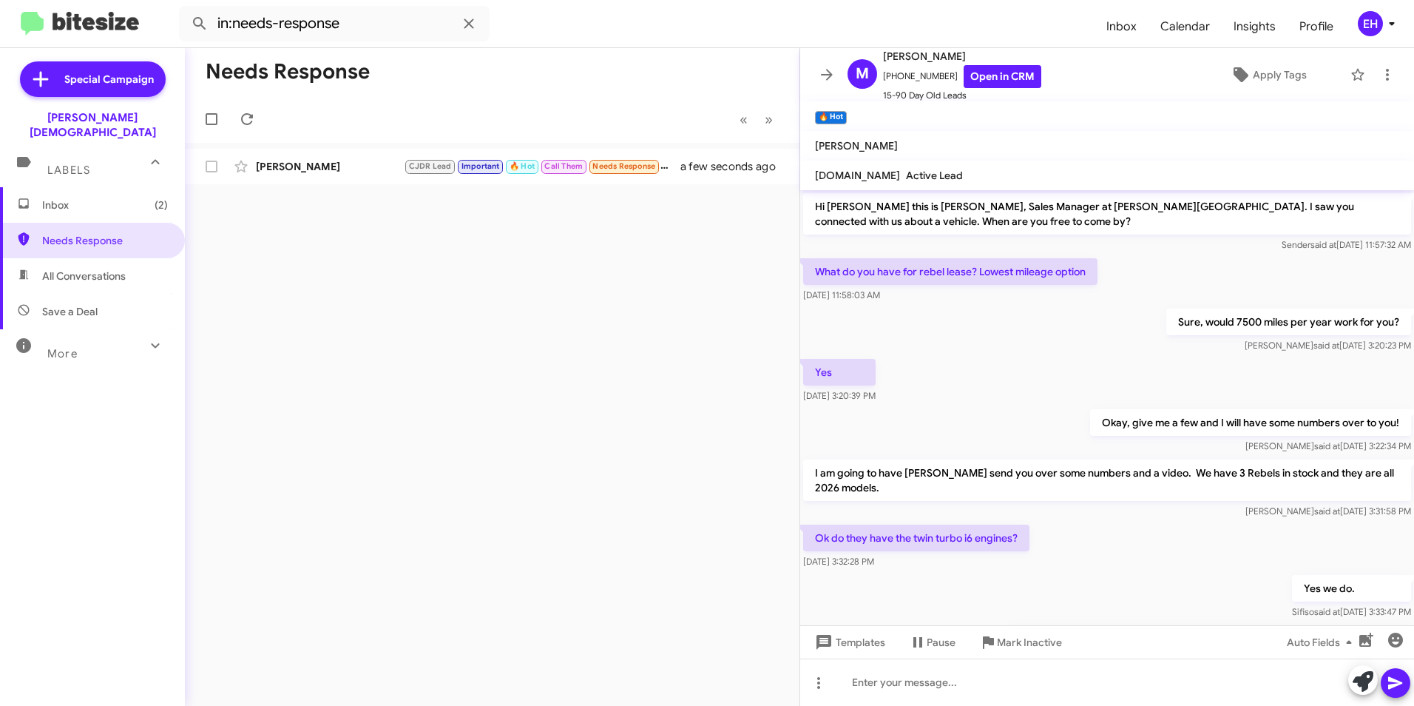
click at [64, 198] on span "Inbox (2)" at bounding box center [105, 205] width 126 height 15
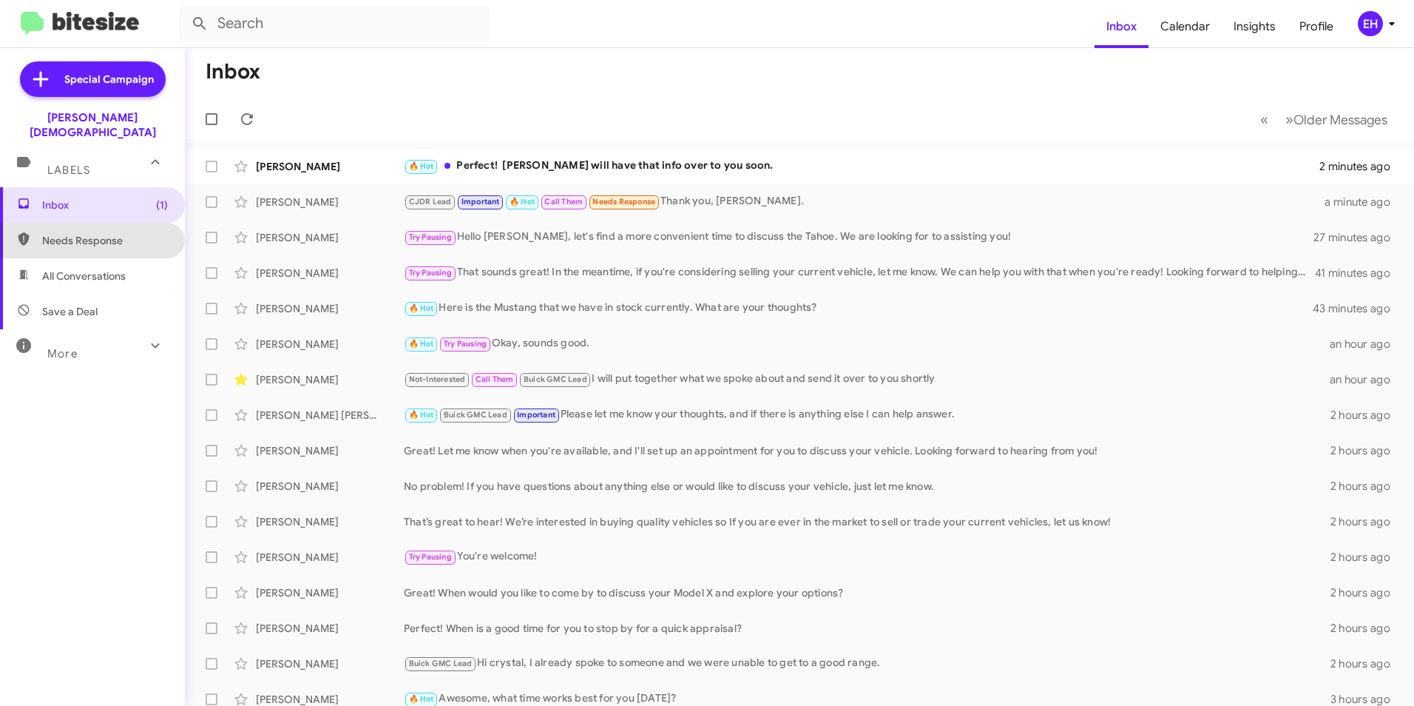
click at [92, 233] on span "Needs Response" at bounding box center [105, 240] width 126 height 15
type input "in:needs-response"
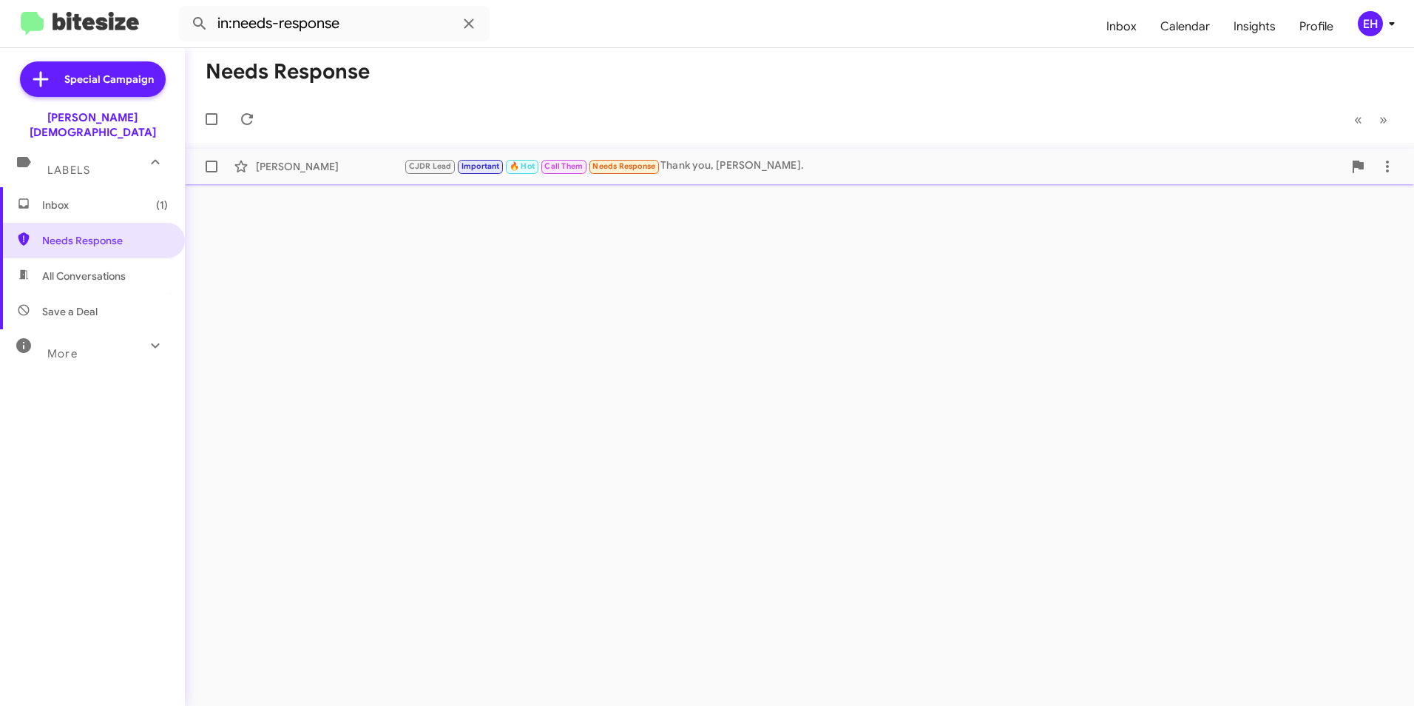
click at [747, 163] on div "CJDR Lead Important 🔥 Hot Call Them Needs Response Thank you, Crystal." at bounding box center [874, 166] width 940 height 17
click at [701, 163] on div "CJDR Lead Important 🔥 Hot Call Them Needs Response Thank you, Crystal." at bounding box center [566, 166] width 325 height 17
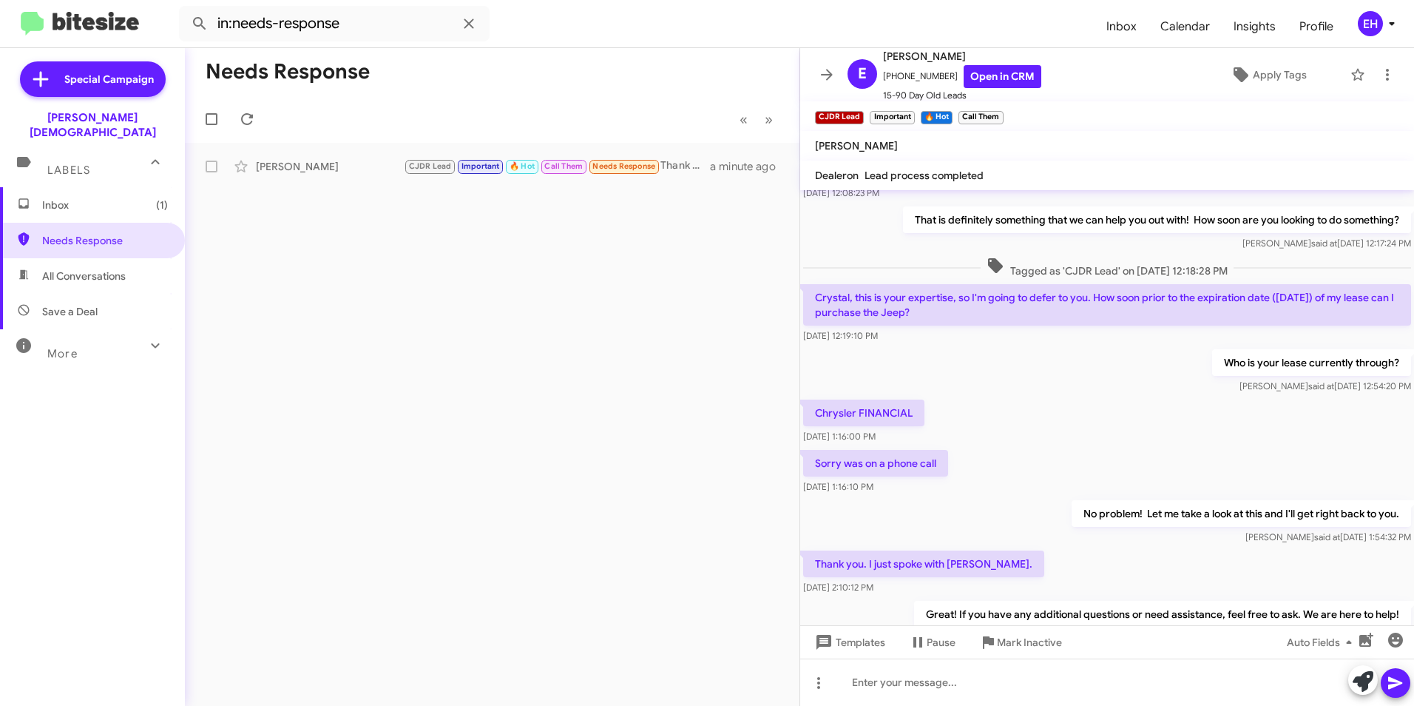
scroll to position [303, 0]
